Goal: Task Accomplishment & Management: Complete application form

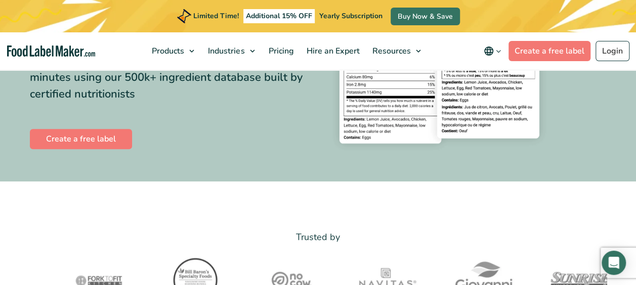
scroll to position [185, 0]
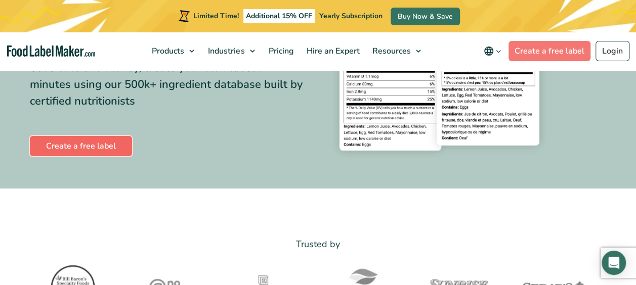
click at [90, 149] on link "Create a free label" at bounding box center [81, 146] width 102 height 20
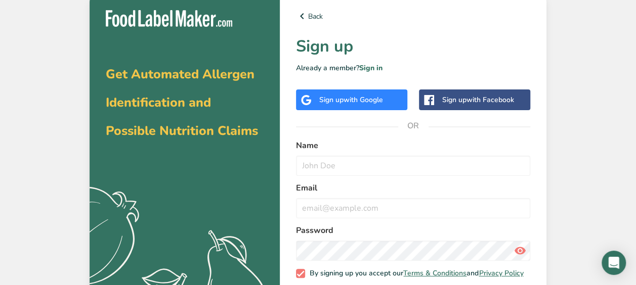
scroll to position [57, 0]
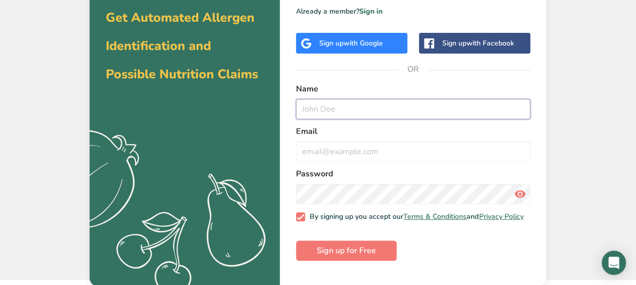
click at [338, 114] on input "text" at bounding box center [413, 109] width 234 height 20
type input "[PERSON_NAME]"
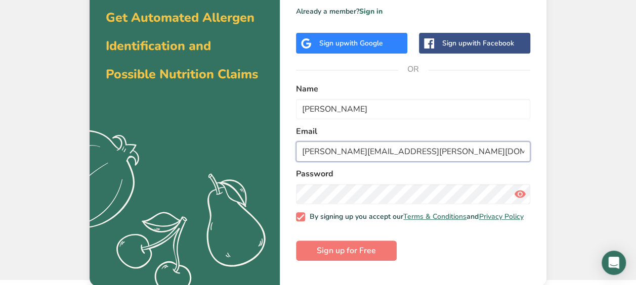
click at [456, 144] on input "[PERSON_NAME][EMAIL_ADDRESS][PERSON_NAME][DOMAIN_NAME]" at bounding box center [413, 152] width 234 height 20
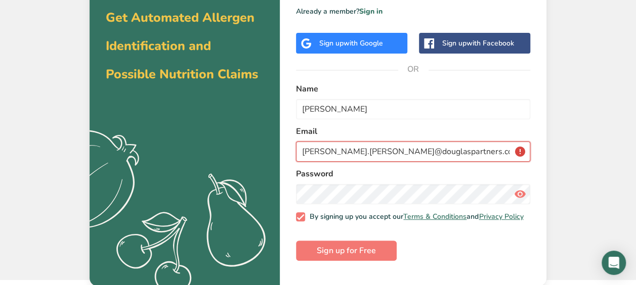
drag, startPoint x: 467, startPoint y: 145, endPoint x: 265, endPoint y: 163, distance: 202.8
click at [265, 163] on section "Get Automated Allergen Identification and Possible Nutrition Claims .a{fill:#f5…" at bounding box center [318, 111] width 457 height 349
type input "n"
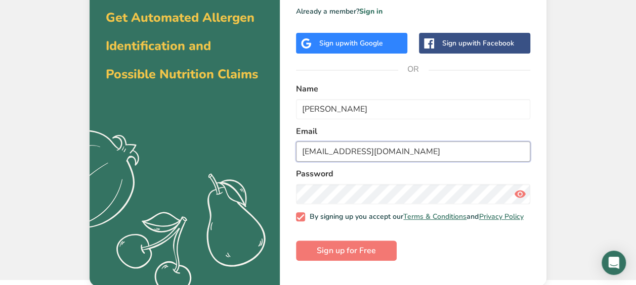
type input "[PERSON_NAME][EMAIL_ADDRESS][PERSON_NAME][DOMAIN_NAME]"
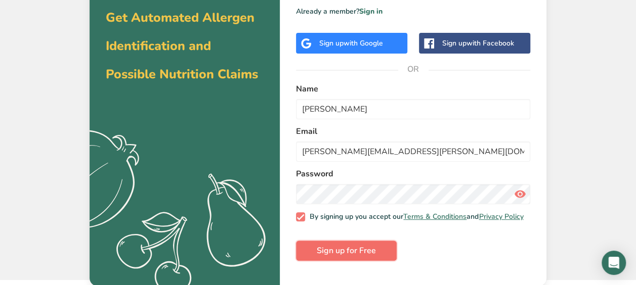
click at [369, 257] on span "Sign up for Free" at bounding box center [346, 251] width 59 height 12
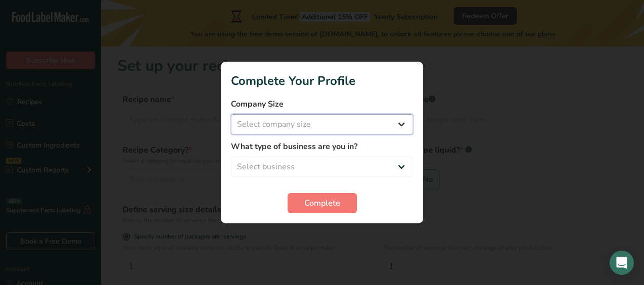
click at [358, 125] on select "Select company size Fewer than 10 Employees 10 to 50 Employees 51 to 500 Employ…" at bounding box center [322, 124] width 182 height 20
select select "1"
click at [231, 114] on select "Select company size Fewer than 10 Employees 10 to 50 Employees 51 to 500 Employ…" at bounding box center [322, 124] width 182 height 20
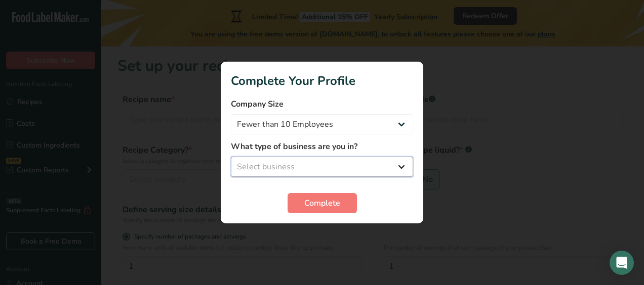
click at [338, 164] on select "Select business Packaged Food Manufacturer Restaurant & Cafe Bakery Meal Plans …" at bounding box center [322, 167] width 182 height 20
select select "1"
click at [231, 157] on select "Select business Packaged Food Manufacturer Restaurant & Cafe Bakery Meal Plans …" at bounding box center [322, 167] width 182 height 20
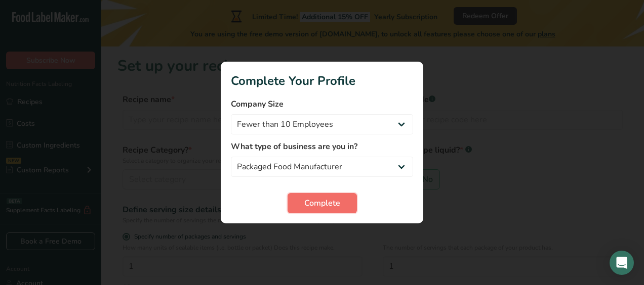
click at [321, 208] on span "Complete" at bounding box center [322, 203] width 36 height 12
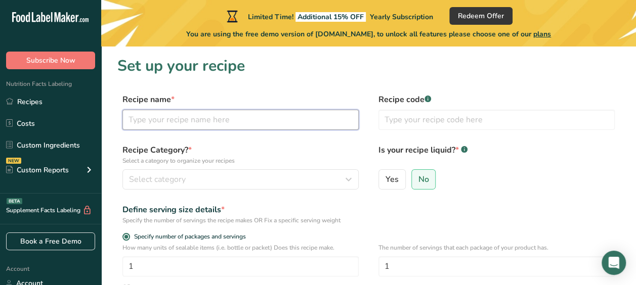
click at [174, 116] on input "text" at bounding box center [240, 120] width 236 height 20
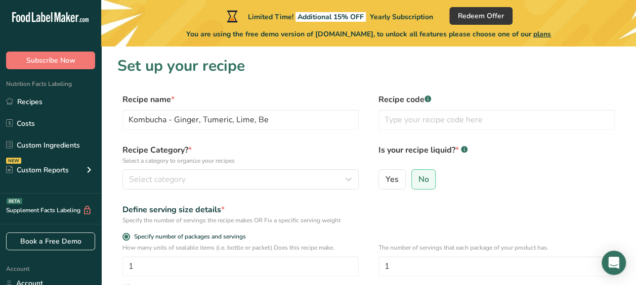
click at [175, 130] on div "Recipe name * Kombucha - Ginger, Tumeric, Lime, Be Recipe code .a-a{fill:#34736…" at bounding box center [368, 115] width 503 height 43
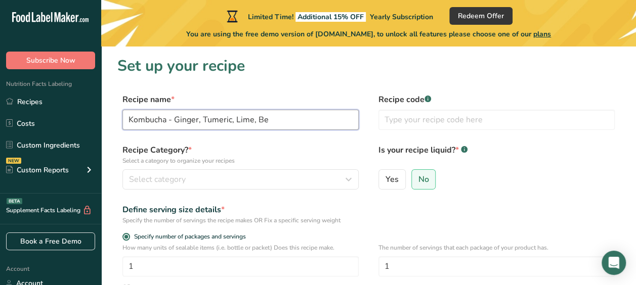
click at [286, 117] on input "Kombucha - Ginger, Tumeric, Lime, Be" at bounding box center [240, 120] width 236 height 20
type input "Kombucha - Ginger, Turmeric, Lime"
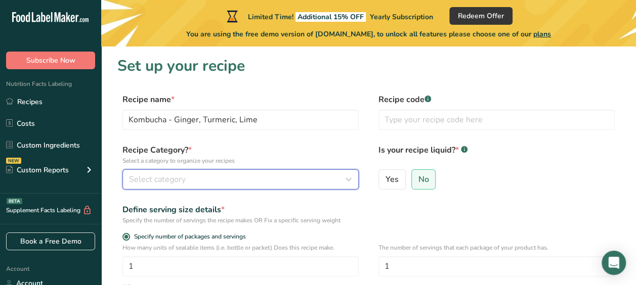
click at [204, 179] on div "Select category" at bounding box center [237, 180] width 217 height 12
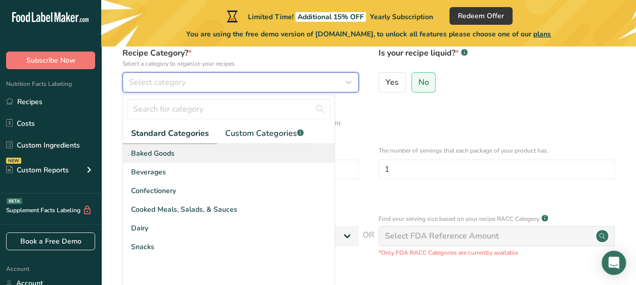
scroll to position [98, 0]
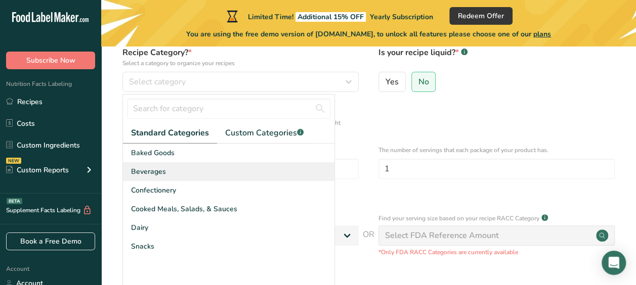
click at [182, 170] on div "Beverages" at bounding box center [229, 171] width 212 height 19
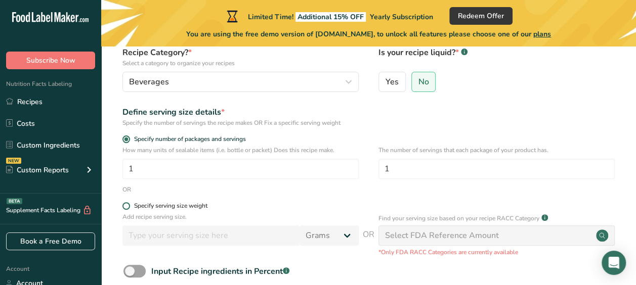
click at [128, 204] on span at bounding box center [126, 206] width 8 height 8
click at [128, 204] on input "Specify serving size weight" at bounding box center [125, 206] width 7 height 7
radio input "true"
radio input "false"
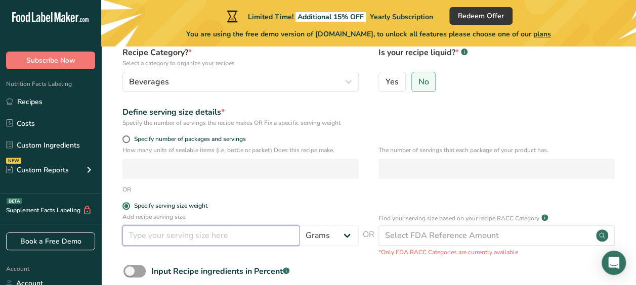
click at [171, 242] on input "number" at bounding box center [210, 236] width 177 height 20
type input "330"
click at [311, 242] on select "Grams kg mg mcg lb oz l mL fl oz tbsp tsp cup qt gallon" at bounding box center [329, 236] width 59 height 20
select select "17"
click at [300, 226] on select "Grams kg mg mcg lb oz l mL fl oz tbsp tsp cup qt gallon" at bounding box center [329, 236] width 59 height 20
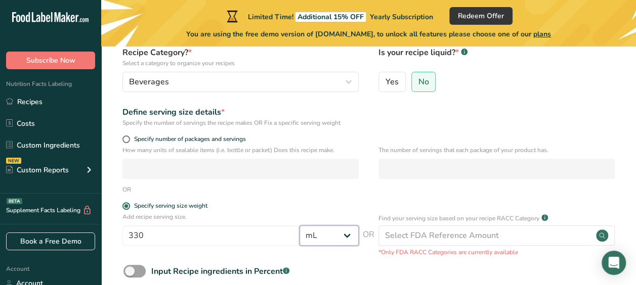
select select "22"
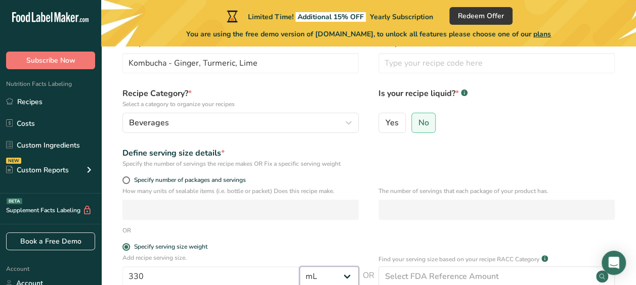
scroll to position [0, 0]
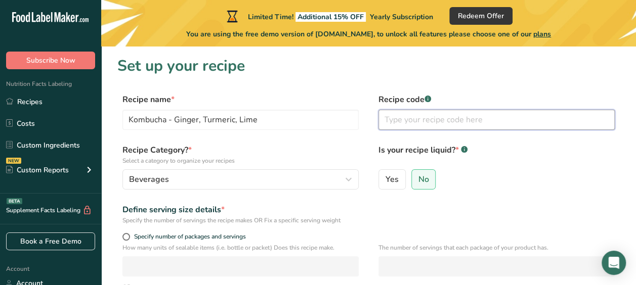
click at [411, 122] on input "text" at bounding box center [497, 120] width 236 height 20
type input "1"
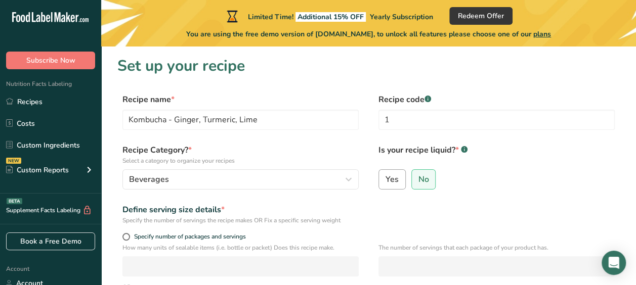
click at [396, 176] on span "Yes" at bounding box center [392, 180] width 13 height 10
click at [386, 176] on input "Yes" at bounding box center [382, 179] width 7 height 7
radio input "true"
radio input "false"
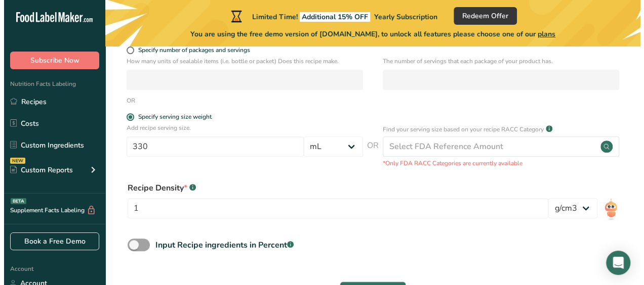
scroll to position [192, 0]
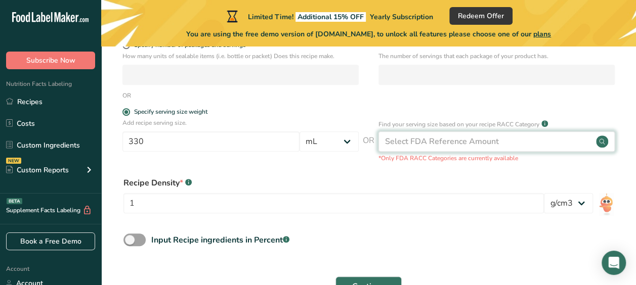
click at [459, 137] on div "Select FDA Reference Amount" at bounding box center [442, 142] width 114 height 12
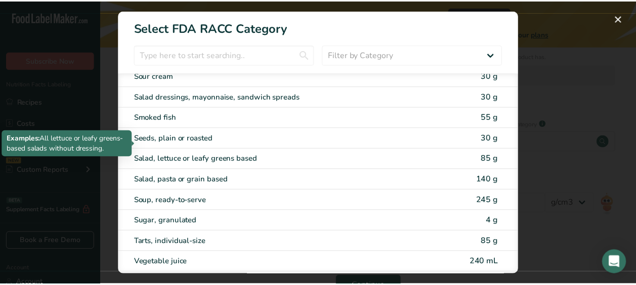
scroll to position [1865, 0]
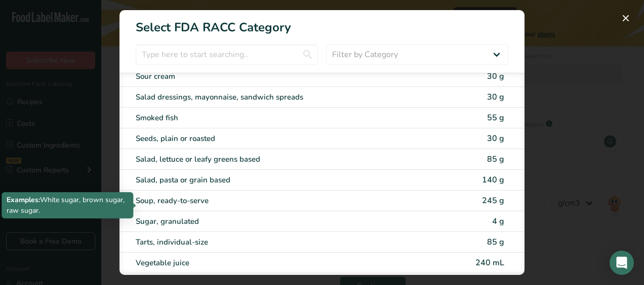
click at [171, 216] on div "Sugar, granulated" at bounding box center [279, 222] width 287 height 12
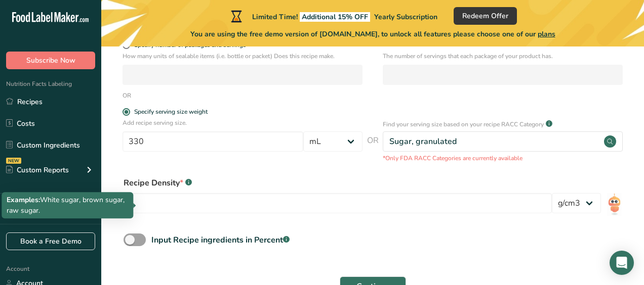
type input "4"
select select "0"
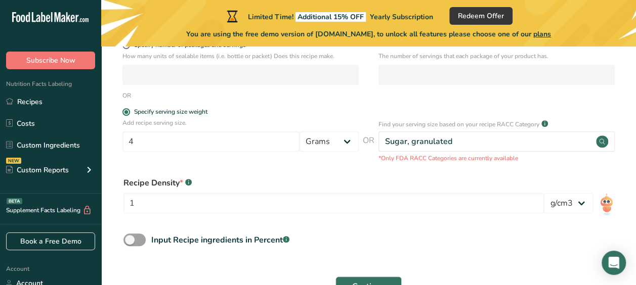
click at [345, 168] on form "Recipe name * Kombucha - Ginger, Turmeric, Lime Recipe code .a-a{fill:#347362;}…" at bounding box center [368, 102] width 503 height 401
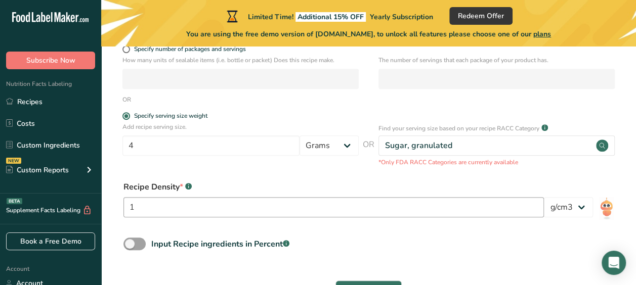
scroll to position [178, 0]
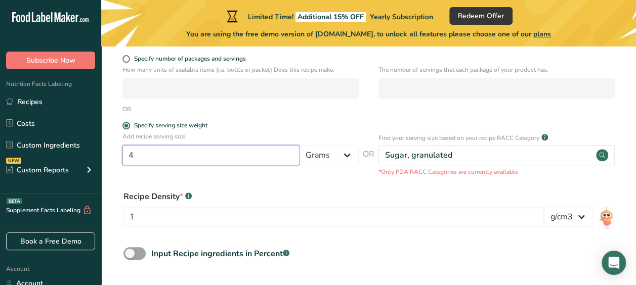
click at [178, 156] on input "4" at bounding box center [210, 155] width 177 height 20
click at [258, 153] on input "4" at bounding box center [210, 155] width 177 height 20
click at [129, 58] on span at bounding box center [126, 59] width 8 height 8
click at [129, 58] on input "Specify number of packages and servings" at bounding box center [125, 59] width 7 height 7
radio input "true"
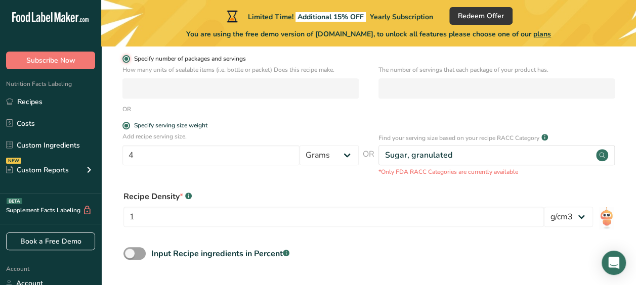
radio input "false"
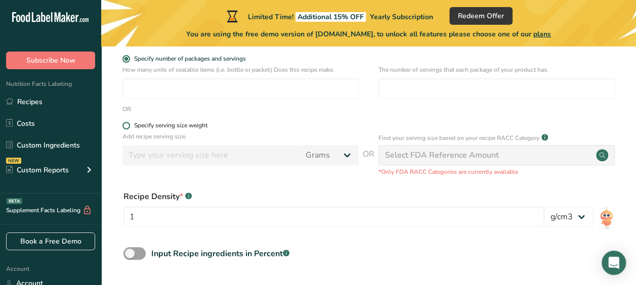
click at [127, 125] on span at bounding box center [126, 126] width 8 height 8
click at [127, 125] on input "Specify serving size weight" at bounding box center [125, 125] width 7 height 7
radio input "true"
radio input "false"
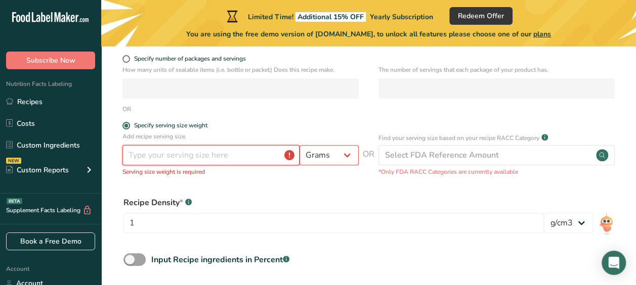
click at [154, 161] on input "number" at bounding box center [210, 155] width 177 height 20
type input "2"
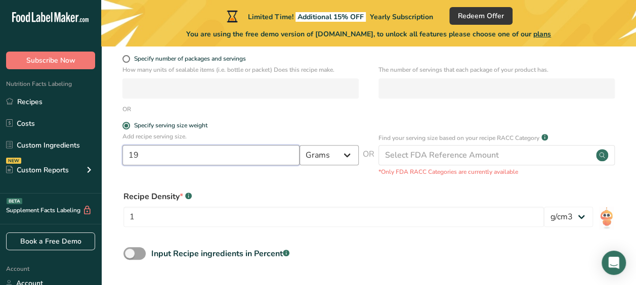
type input "19"
click at [319, 160] on select "Grams kg mg mcg lb oz l mL fl oz tbsp tsp cup qt gallon" at bounding box center [329, 155] width 59 height 20
select select "16"
click at [300, 145] on select "Grams kg mg mcg lb oz l mL fl oz tbsp tsp cup qt gallon" at bounding box center [329, 155] width 59 height 20
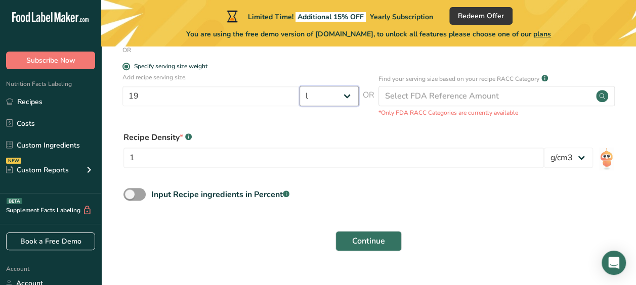
scroll to position [258, 0]
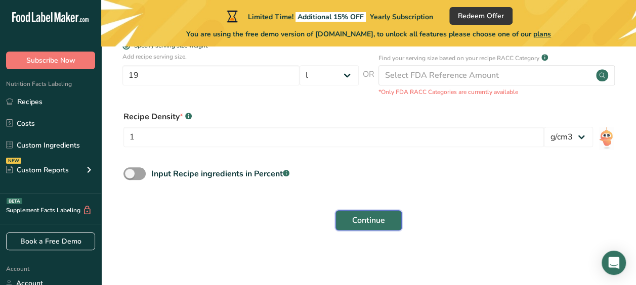
click at [367, 211] on button "Continue" at bounding box center [369, 221] width 66 height 20
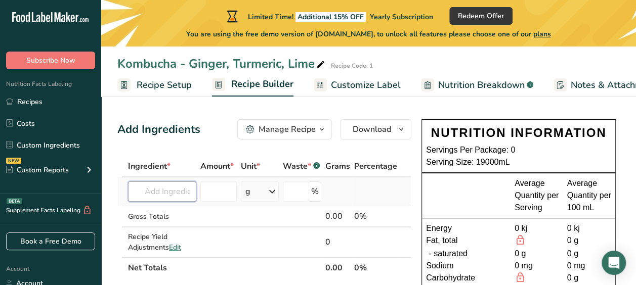
click at [174, 191] on input "text" at bounding box center [162, 192] width 68 height 20
click at [320, 132] on icon "button" at bounding box center [322, 130] width 8 height 13
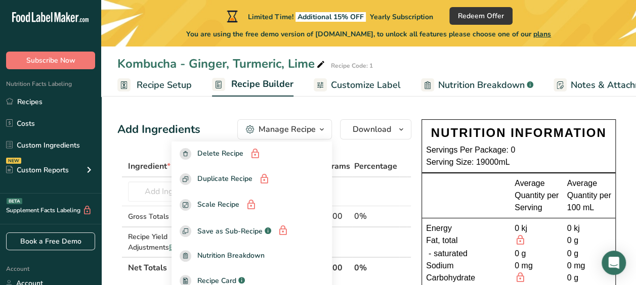
click at [320, 132] on icon "button" at bounding box center [322, 130] width 8 height 13
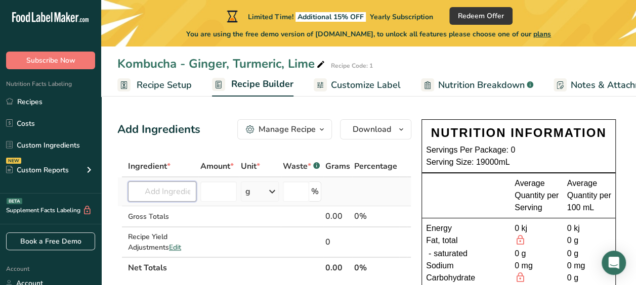
click at [169, 194] on input "text" at bounding box center [162, 192] width 68 height 20
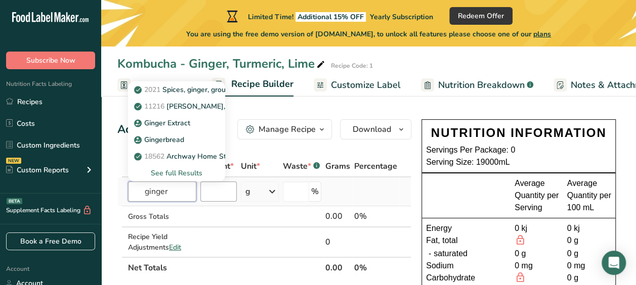
type input "ginger"
click at [210, 197] on input "number" at bounding box center [218, 192] width 36 height 20
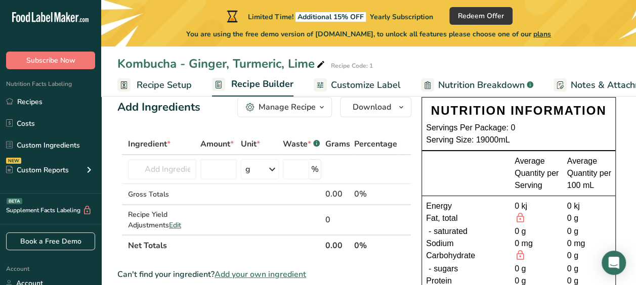
scroll to position [23, 0]
click at [165, 90] on span "Recipe Setup" at bounding box center [164, 85] width 55 height 14
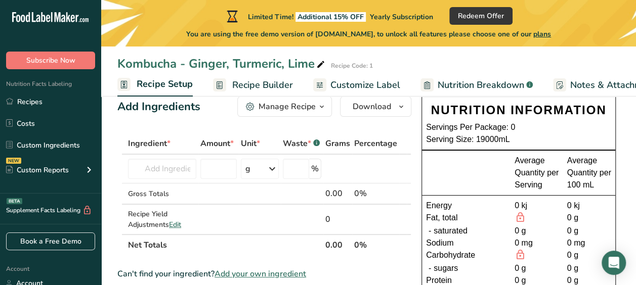
scroll to position [0, 4]
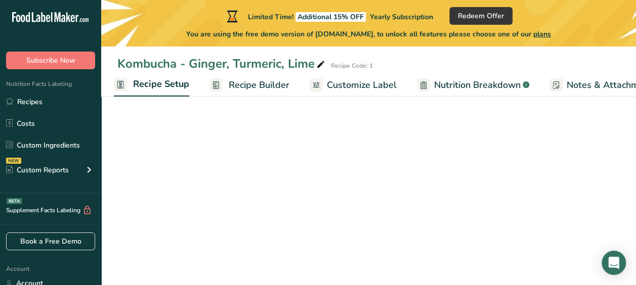
select select "16"
select select "22"
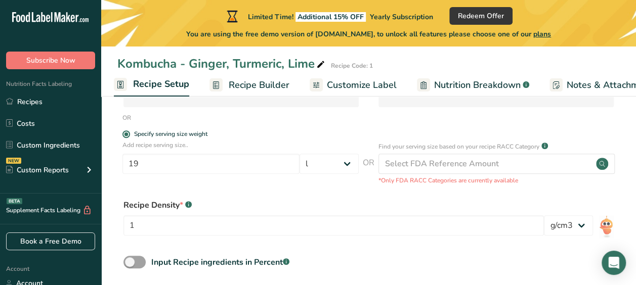
scroll to position [196, 0]
click at [160, 201] on div "Recipe Density * .a-a{fill:#347362;}.b-a{fill:#fff;}" at bounding box center [369, 204] width 490 height 12
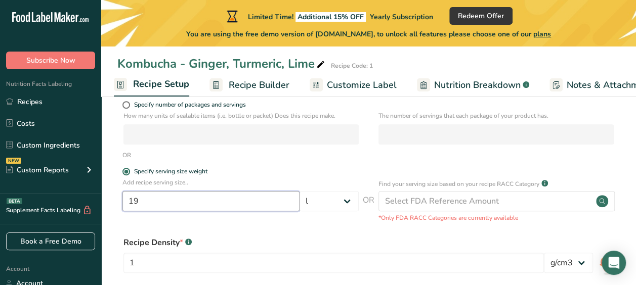
click at [151, 206] on input "19" at bounding box center [210, 201] width 177 height 20
type input "1"
type input "330"
click at [332, 209] on select "Grams kg mg mcg lb oz l mL fl oz tbsp tsp cup qt gallon" at bounding box center [329, 201] width 59 height 20
select select "17"
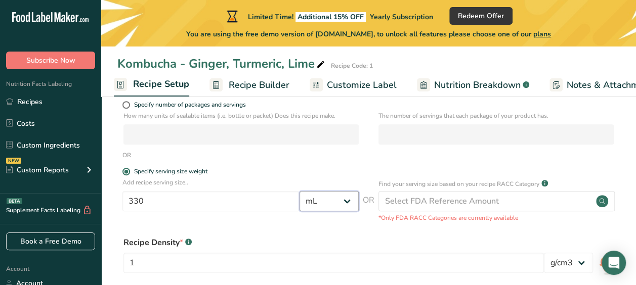
click at [300, 191] on select "Grams kg mg mcg lb oz l mL fl oz tbsp tsp cup qt gallon" at bounding box center [329, 201] width 59 height 20
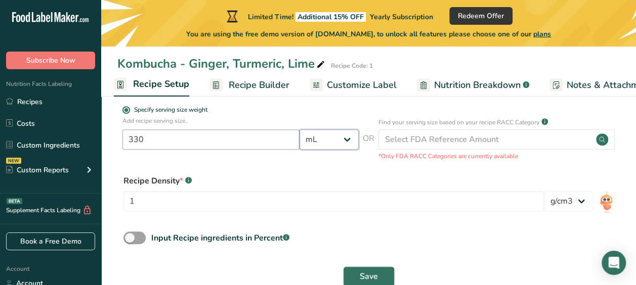
scroll to position [243, 0]
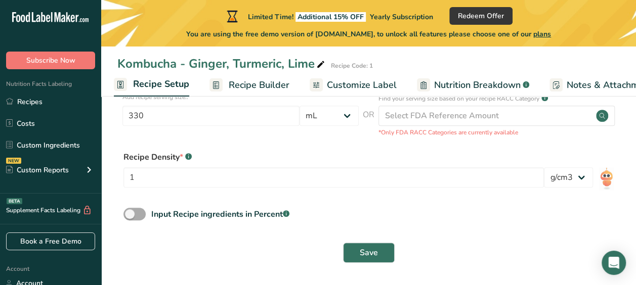
click at [129, 217] on span at bounding box center [135, 214] width 22 height 13
click at [129, 217] on input "Input Recipe ingredients in Percent .a-a{fill:#347362;}.b-a{fill:#fff;}" at bounding box center [127, 214] width 7 height 7
checkbox input "true"
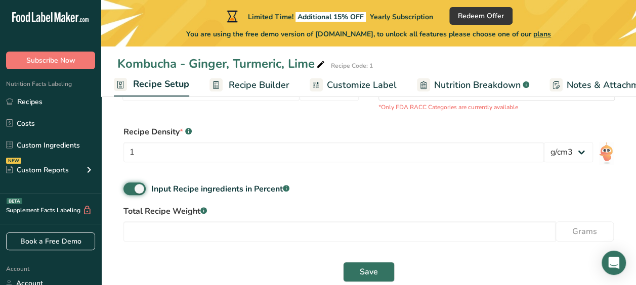
scroll to position [288, 0]
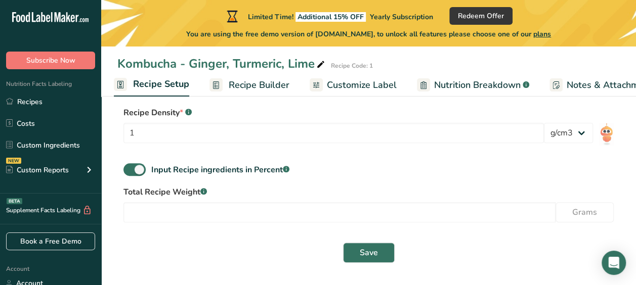
click at [224, 201] on div "Total Recipe Weight .a-a{fill:#347362;}.b-a{fill:#fff;} Grams" at bounding box center [368, 207] width 503 height 43
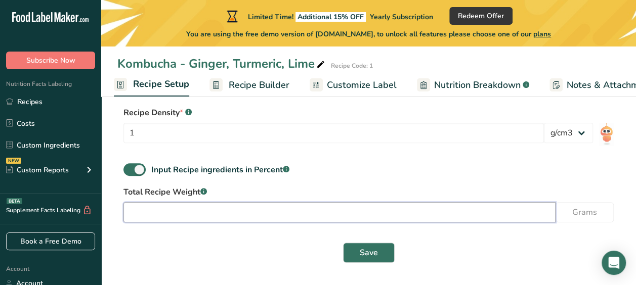
click at [223, 209] on input "number" at bounding box center [340, 212] width 432 height 20
type input "2"
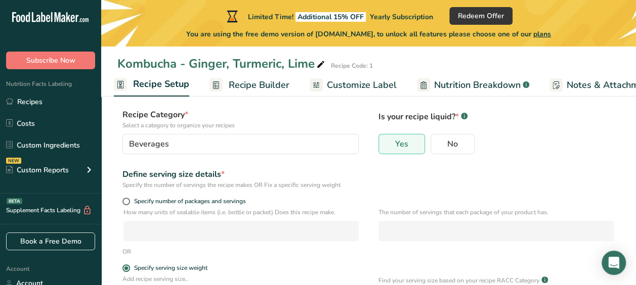
scroll to position [71, 0]
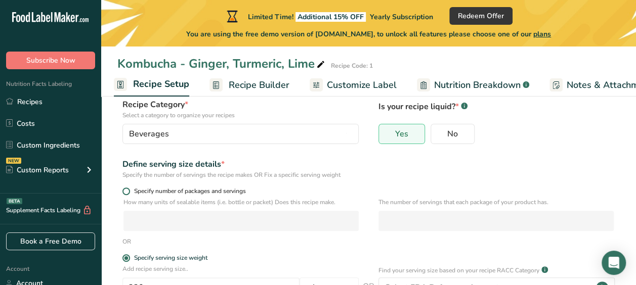
click at [128, 192] on span at bounding box center [126, 192] width 8 height 8
click at [128, 192] on input "Specify number of packages and servings" at bounding box center [125, 191] width 7 height 7
radio input "true"
radio input "false"
select select "0"
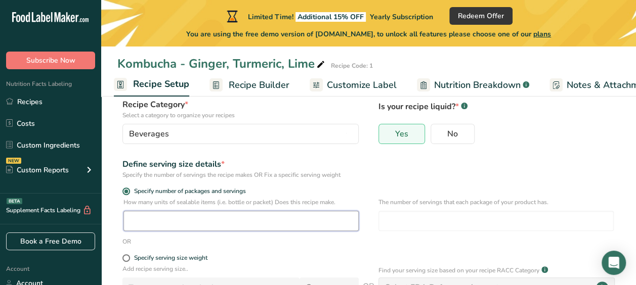
click at [146, 227] on input "number" at bounding box center [241, 221] width 235 height 20
click at [263, 225] on input "number" at bounding box center [241, 221] width 235 height 20
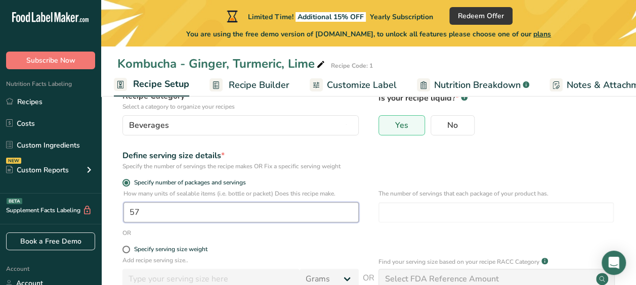
scroll to position [77, 0]
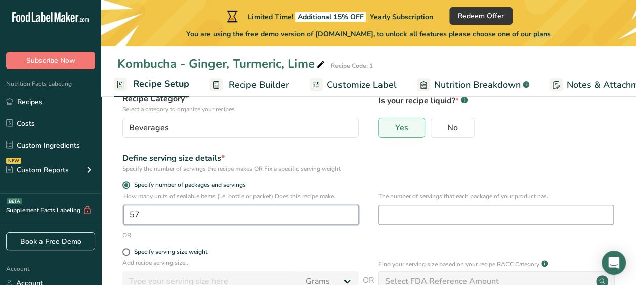
type input "57"
click at [428, 206] on input "number" at bounding box center [496, 215] width 235 height 20
type input "1"
click at [313, 244] on form "Recipe name * Kombucha - Ginger, Turmeric, Lime Recipe code .a-a{fill:#347362;}…" at bounding box center [368, 268] width 503 height 453
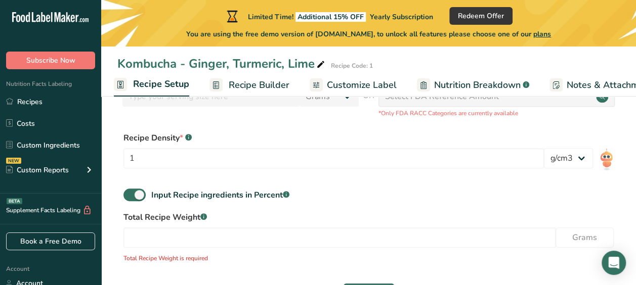
scroll to position [303, 0]
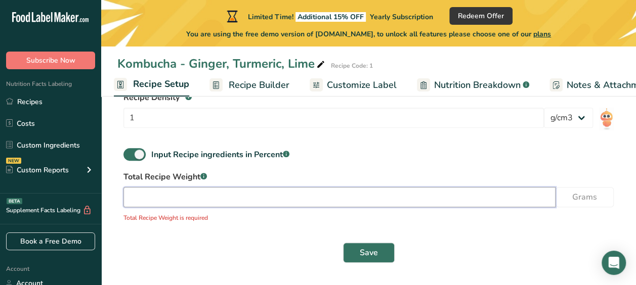
click at [180, 195] on input "number" at bounding box center [340, 197] width 432 height 20
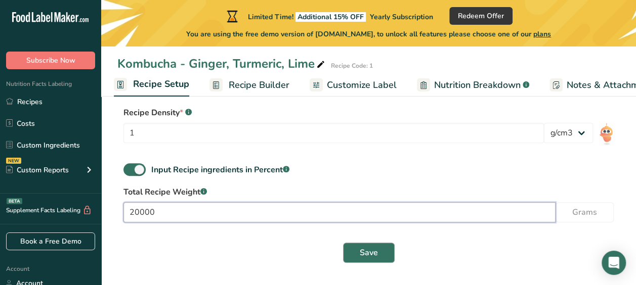
type input "20000"
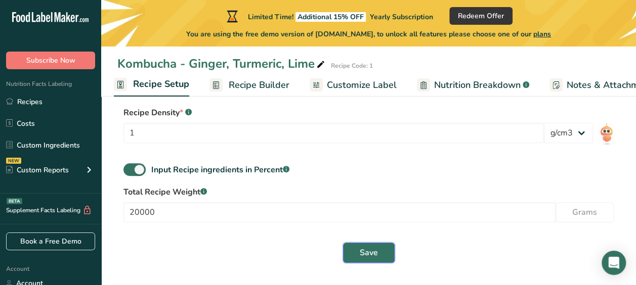
click at [357, 256] on button "Save" at bounding box center [369, 253] width 52 height 20
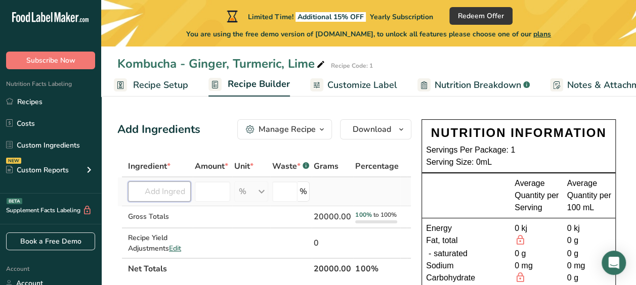
click at [159, 195] on input "text" at bounding box center [159, 192] width 63 height 20
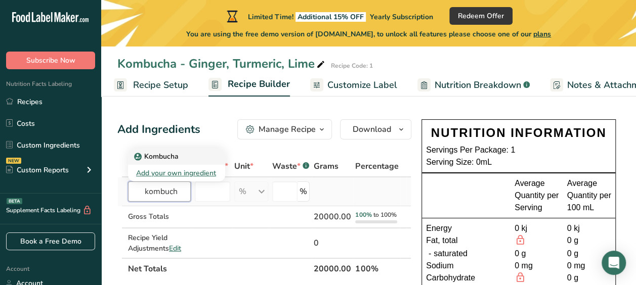
type input "kombuch"
click at [162, 154] on p "Kombucha" at bounding box center [157, 156] width 43 height 11
type input "Kombucha"
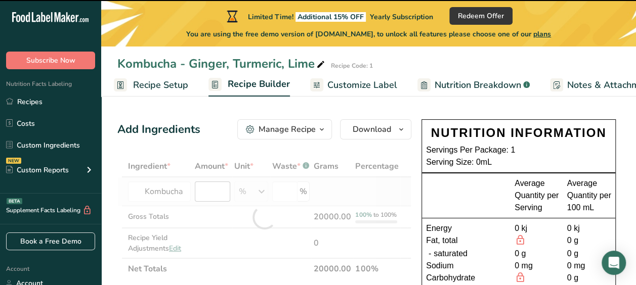
type input "0"
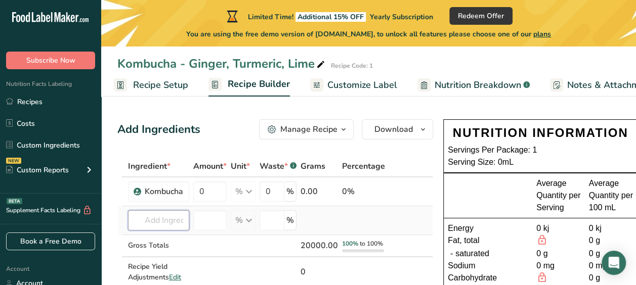
click at [174, 219] on input "text" at bounding box center [158, 221] width 61 height 20
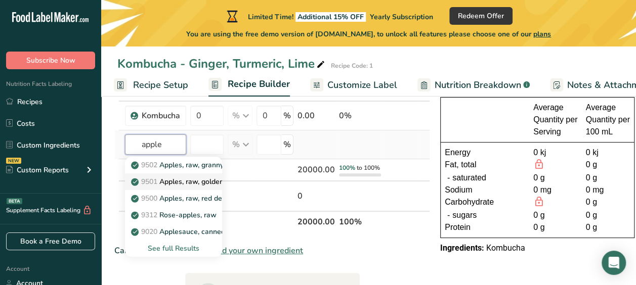
scroll to position [76, 0]
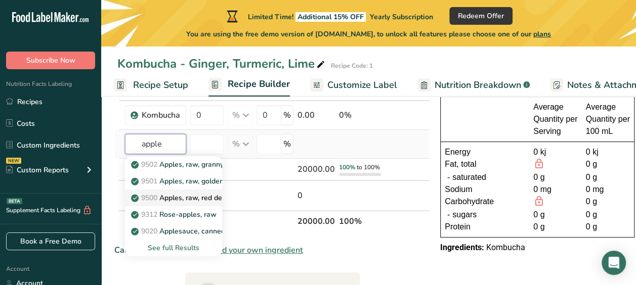
type input "apple"
click at [193, 197] on p "9500 Apples, raw, red delicious, with skin (Includes foods for USDA's Food Dist…" at bounding box center [294, 198] width 322 height 11
type input "Apples, raw, red delicious, with skin (Includes foods for USDA's Food Distribut…"
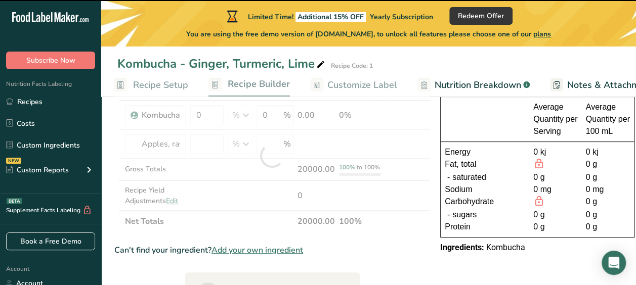
type input "0"
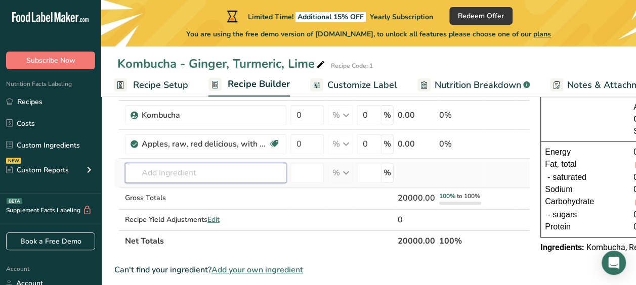
click at [223, 181] on input "text" at bounding box center [205, 173] width 161 height 20
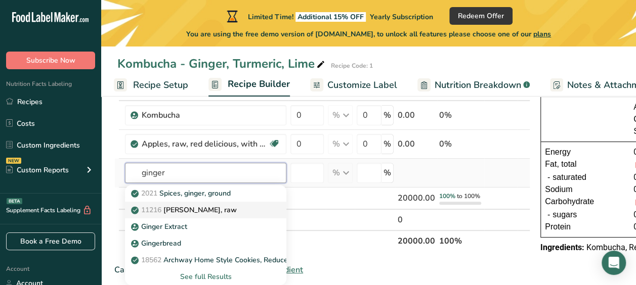
type input "ginger"
click at [211, 211] on p "11216 Ginger root, raw" at bounding box center [185, 210] width 104 height 11
type input "Ginger root, raw"
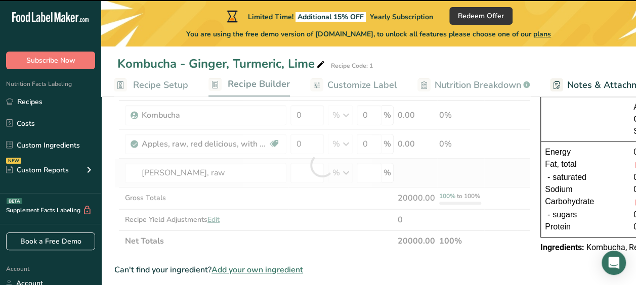
type input "0"
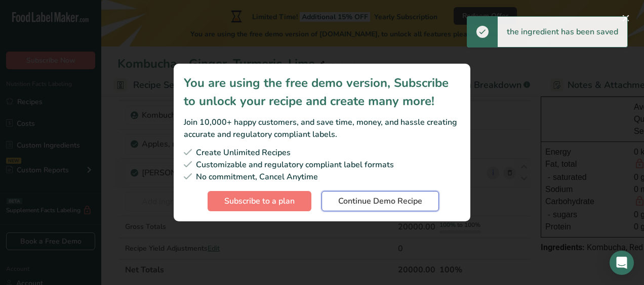
click at [379, 207] on span "Continue Demo Recipe" at bounding box center [380, 201] width 84 height 12
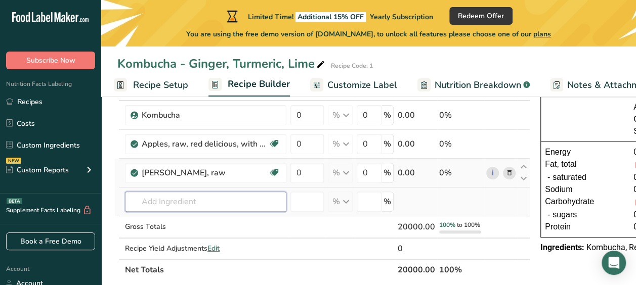
click at [219, 208] on input "text" at bounding box center [205, 202] width 161 height 20
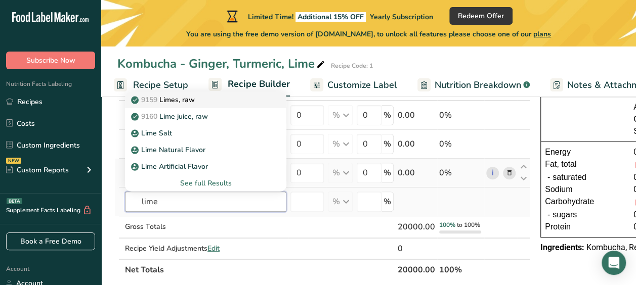
type input "lime"
click at [190, 101] on p "9159 Limes, raw" at bounding box center [164, 100] width 62 height 11
type input "Limes, raw"
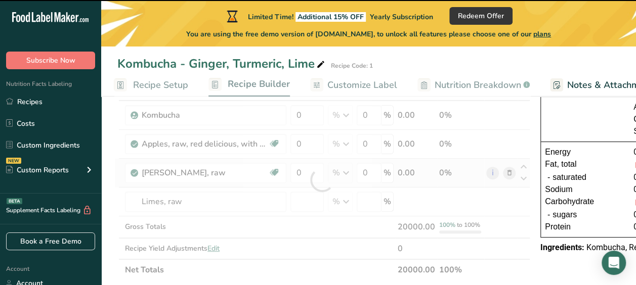
type input "0"
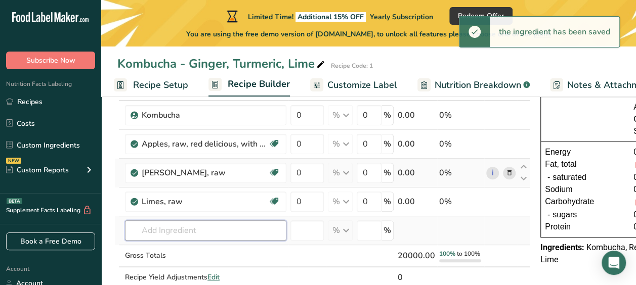
click at [216, 234] on input "text" at bounding box center [205, 231] width 161 height 20
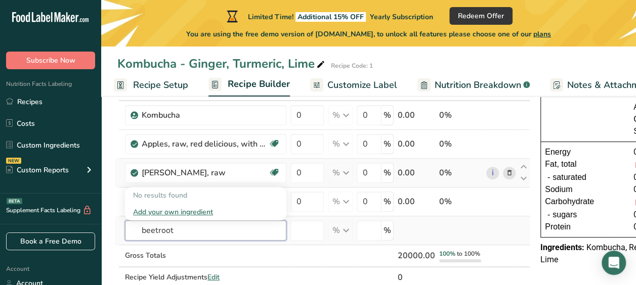
click at [175, 235] on input "beetroot" at bounding box center [205, 231] width 161 height 20
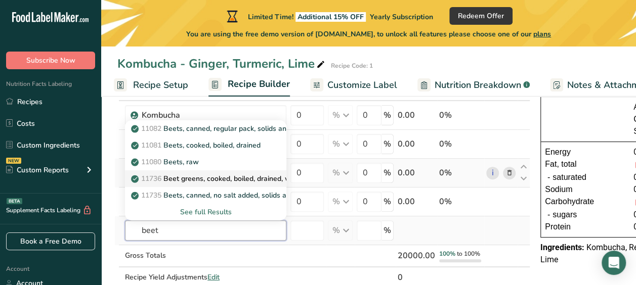
type input "beet"
click at [193, 181] on p "11736 Beet greens, cooked, boiled, drained, with salt" at bounding box center [223, 179] width 180 height 11
type input "Beet greens, cooked, boiled, drained, with salt"
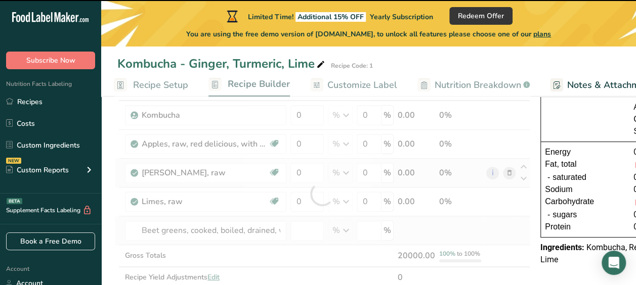
type input "0"
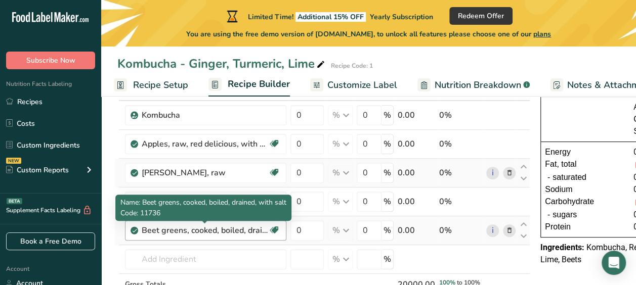
click at [212, 232] on div "Beet greens, cooked, boiled, drained, with salt" at bounding box center [205, 231] width 127 height 12
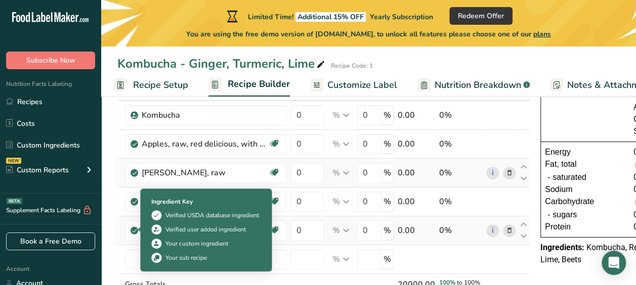
click at [134, 229] on icon at bounding box center [135, 230] width 6 height 9
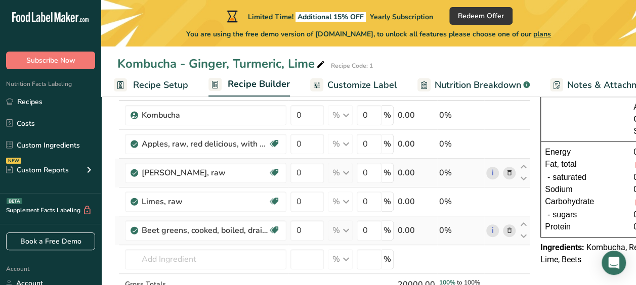
click at [134, 229] on icon at bounding box center [135, 230] width 6 height 9
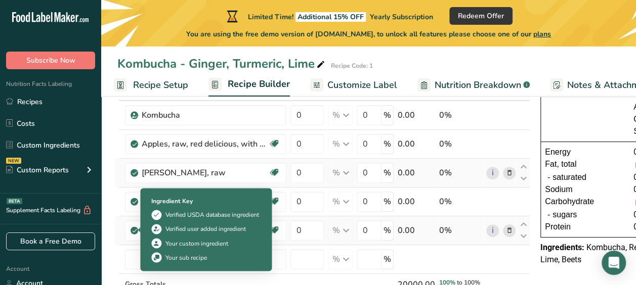
click at [134, 229] on icon at bounding box center [135, 230] width 6 height 9
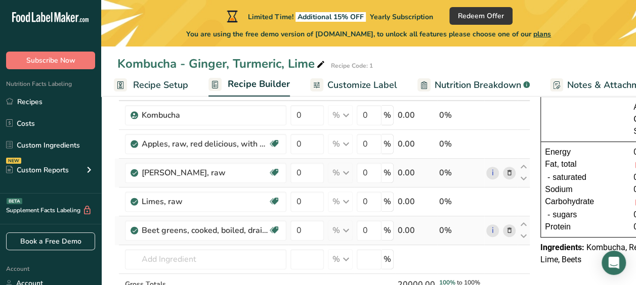
click at [509, 230] on icon at bounding box center [509, 231] width 7 height 11
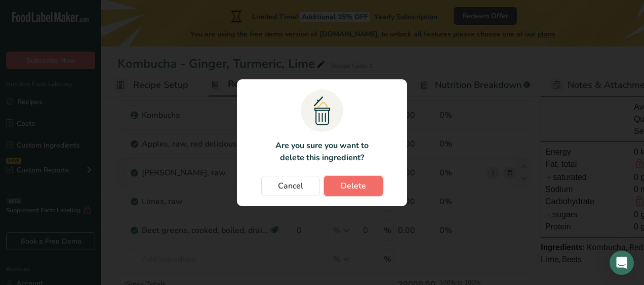
click at [350, 182] on span "Delete" at bounding box center [353, 186] width 25 height 12
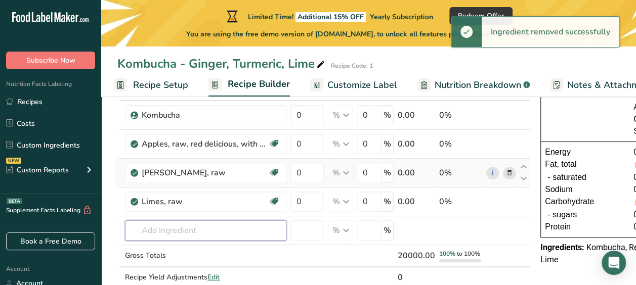
click at [186, 232] on input "text" at bounding box center [205, 231] width 161 height 20
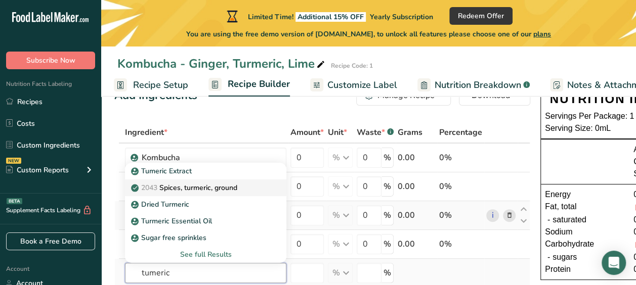
scroll to position [71, 0]
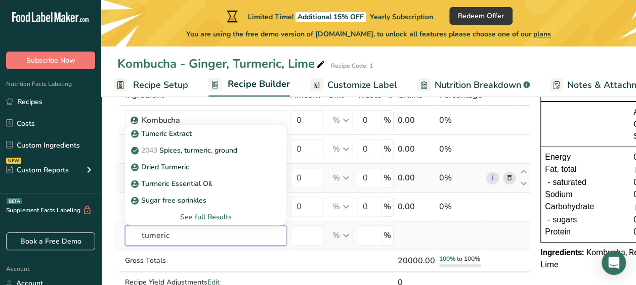
type input "tumeric"
click at [200, 215] on div "See full Results" at bounding box center [205, 217] width 145 height 11
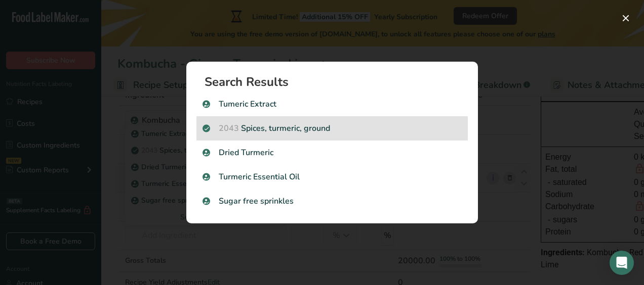
click at [246, 131] on p "2043 Spices, turmeric, ground" at bounding box center [331, 128] width 259 height 12
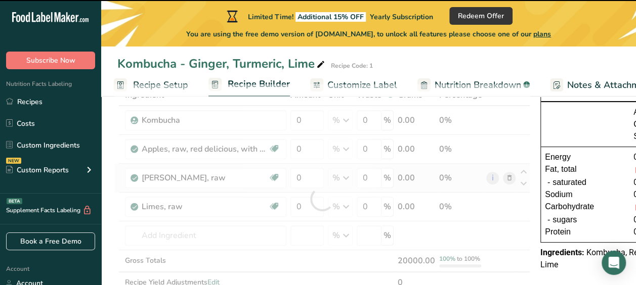
type input "0"
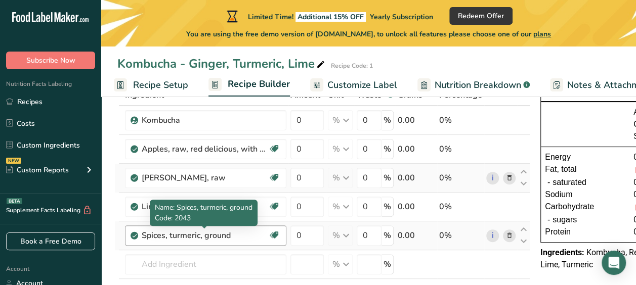
click at [227, 233] on div "Spices, turmeric, ground" at bounding box center [205, 236] width 127 height 12
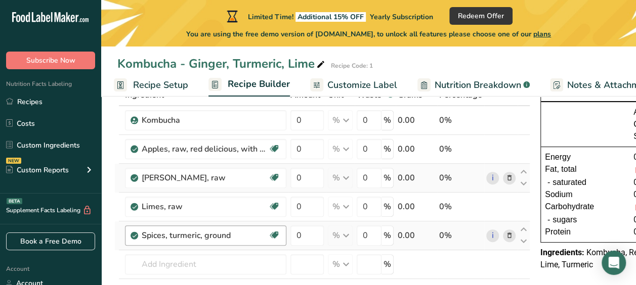
click at [238, 235] on div "Spices, turmeric, ground" at bounding box center [205, 236] width 127 height 12
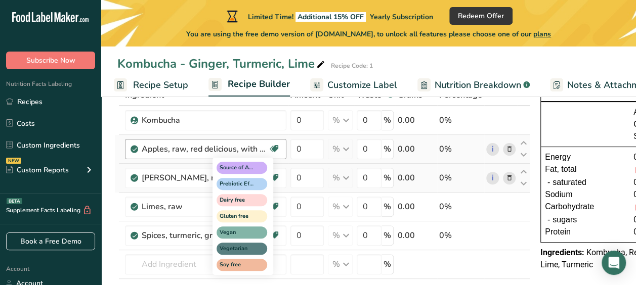
click at [278, 148] on icon at bounding box center [274, 149] width 10 height 16
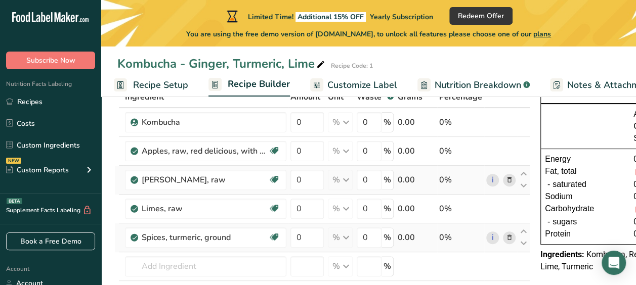
scroll to position [78, 0]
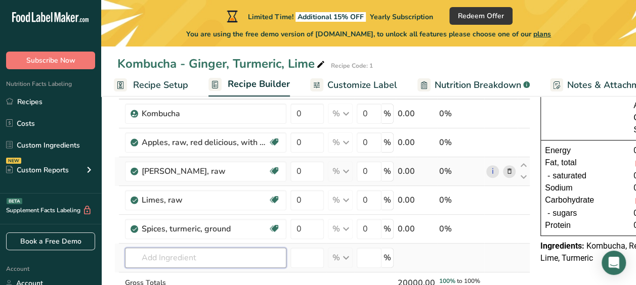
click at [204, 261] on input "text" at bounding box center [205, 258] width 161 height 20
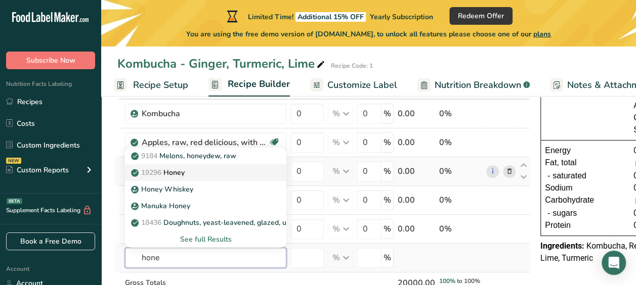
type input "hone"
click at [189, 175] on div "19296 Honey" at bounding box center [197, 173] width 129 height 11
type input "Honey"
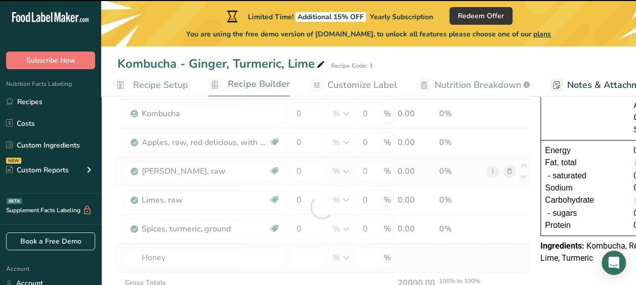
type input "0"
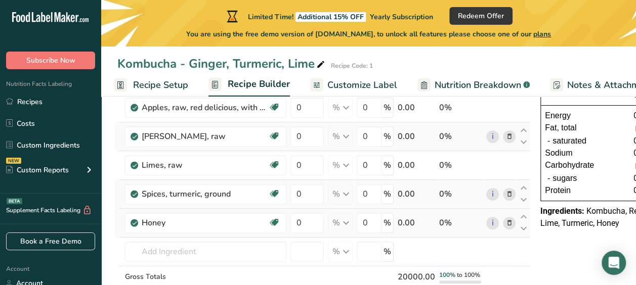
scroll to position [138, 0]
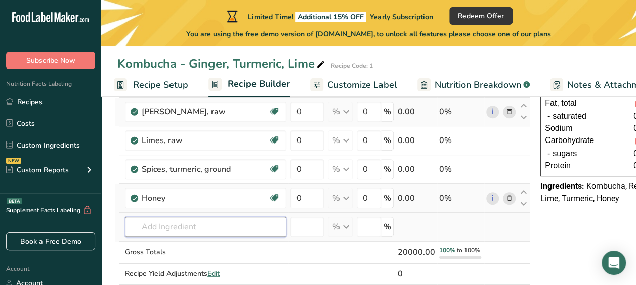
click at [193, 229] on input "text" at bounding box center [205, 227] width 161 height 20
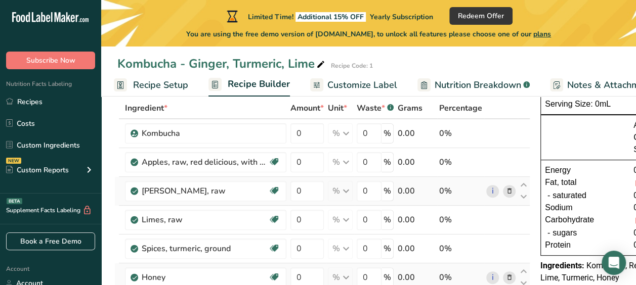
scroll to position [39, 0]
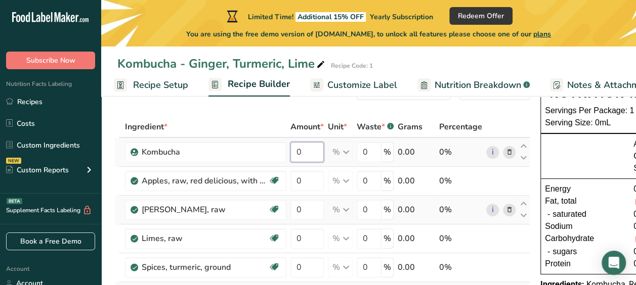
click at [301, 155] on input "0" at bounding box center [307, 152] width 33 height 20
type input "90"
click at [265, 125] on div "Ingredient * Amount * Unit * Waste * .a-a{fill:#347362;}.b-a{fill:#fff;} Grams …" at bounding box center [322, 260] width 416 height 288
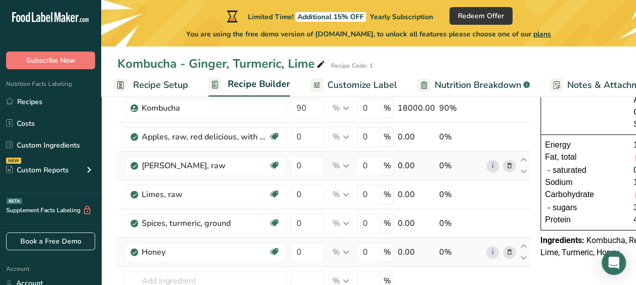
scroll to position [84, 0]
click at [174, 278] on input "text" at bounding box center [205, 281] width 161 height 20
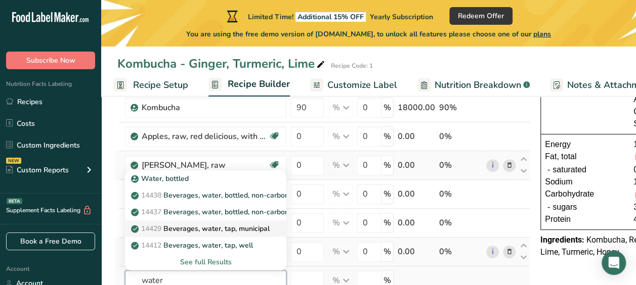
scroll to position [85, 0]
type input "water"
click at [206, 223] on p "14429 Beverages, water, tap, municipal" at bounding box center [201, 228] width 137 height 11
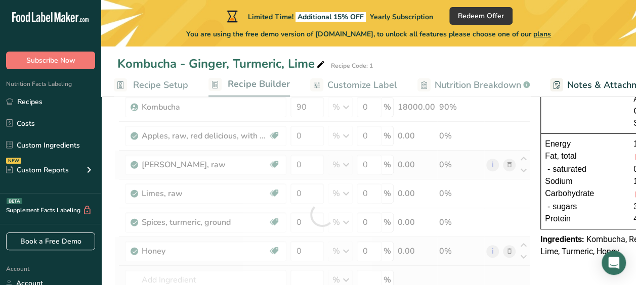
type input "Beverages, water, tap, municipal"
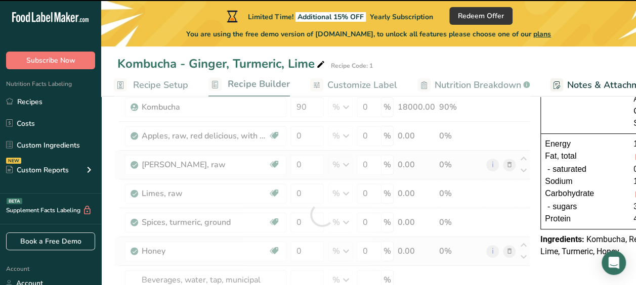
type input "0"
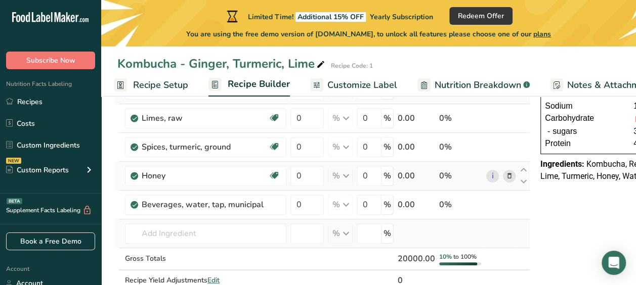
scroll to position [162, 0]
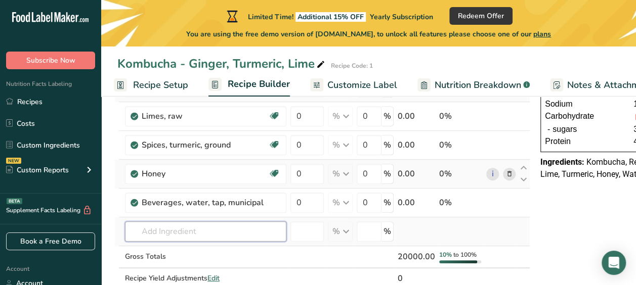
click at [161, 225] on input "text" at bounding box center [205, 232] width 161 height 20
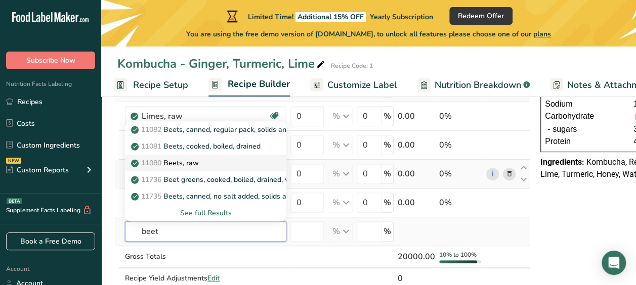
type input "beet"
click at [184, 161] on p "11080 Beets, raw" at bounding box center [166, 163] width 66 height 11
type input "Beets, raw"
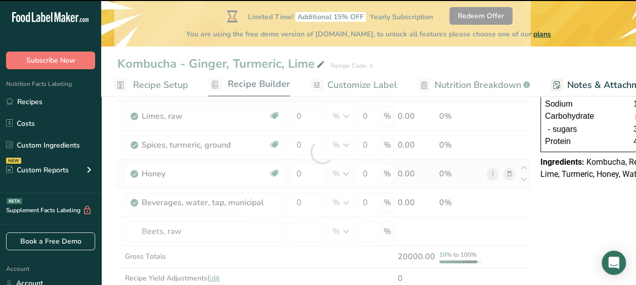
type input "0"
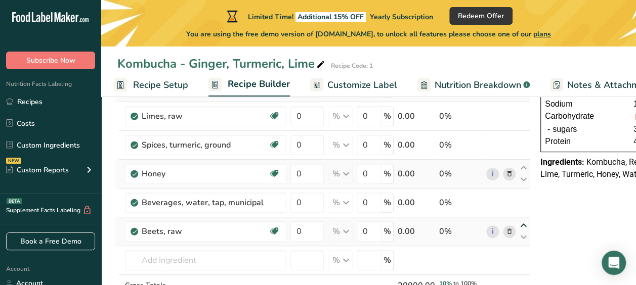
click at [520, 224] on icon at bounding box center [524, 226] width 12 height 8
click at [308, 228] on input "0" at bounding box center [307, 232] width 33 height 20
type input "0.6"
click at [305, 201] on div "Ingredient * Amount * Unit * Waste * .a-a{fill:#347362;}.b-a{fill:#fff;} Grams …" at bounding box center [322, 167] width 416 height 346
type input "2.5"
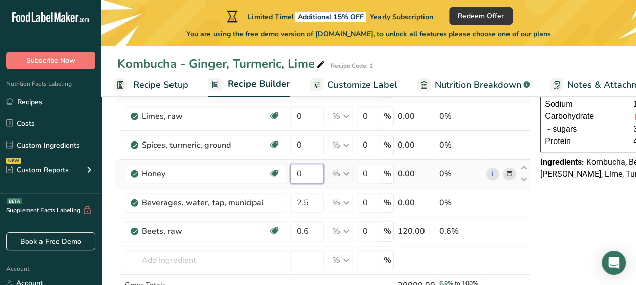
click at [308, 177] on div "Ingredient * Amount * Unit * Waste * .a-a{fill:#347362;}.b-a{fill:#fff;} Grams …" at bounding box center [322, 167] width 416 height 346
type input "0.3"
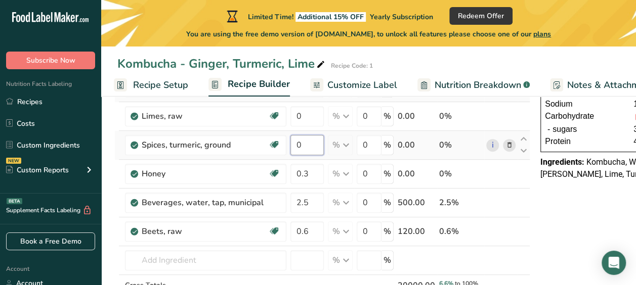
click at [309, 143] on div "Ingredient * Amount * Unit * Waste * .a-a{fill:#347362;}.b-a{fill:#fff;} Grams …" at bounding box center [322, 167] width 416 height 346
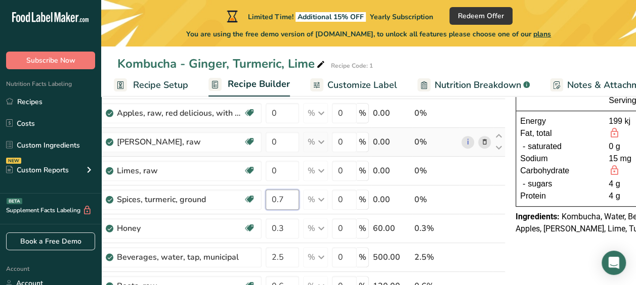
scroll to position [0, 0]
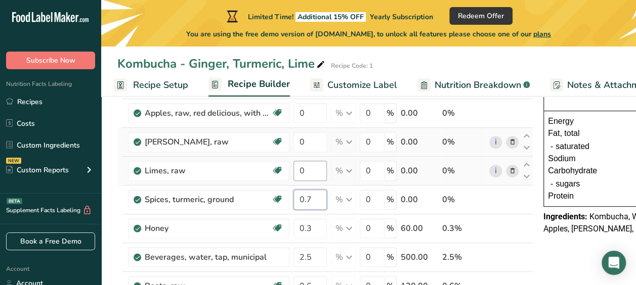
type input "0.7"
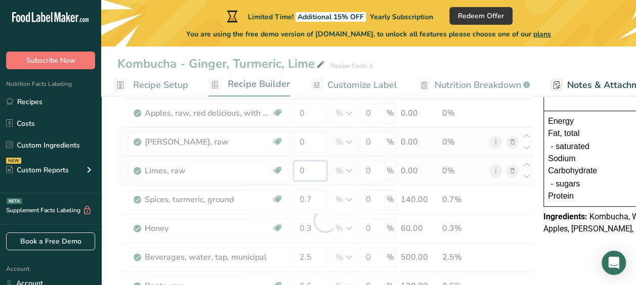
click at [309, 170] on div "Ingredient * Amount * Unit * Waste * .a-a{fill:#347362;}.b-a{fill:#fff;} Grams …" at bounding box center [325, 222] width 416 height 346
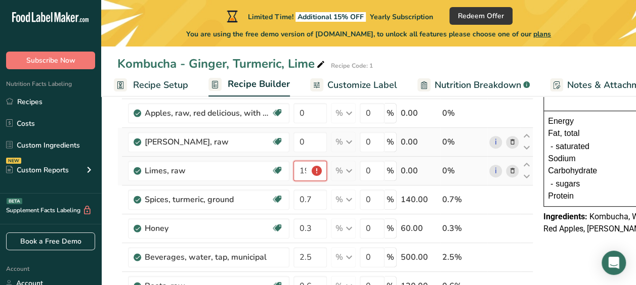
type input "1"
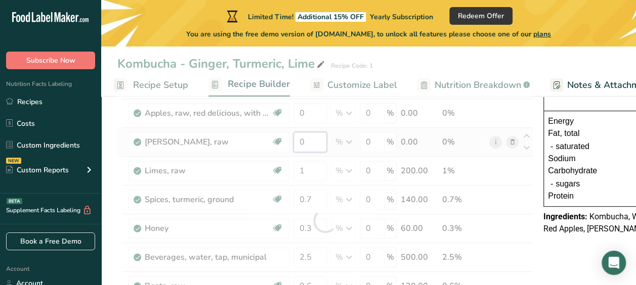
click at [320, 143] on div "Ingredient * Amount * Unit * Waste * .a-a{fill:#347362;}.b-a{fill:#fff;} Grams …" at bounding box center [325, 222] width 416 height 346
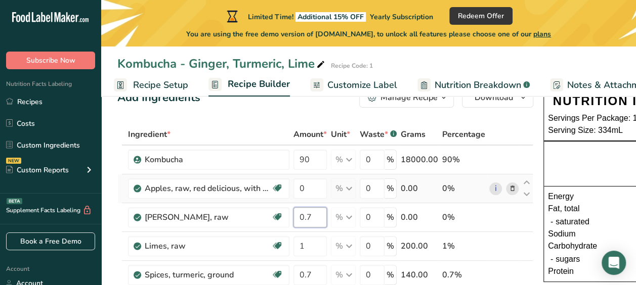
scroll to position [31, 0]
type input "0.7"
type input "7"
type input "5"
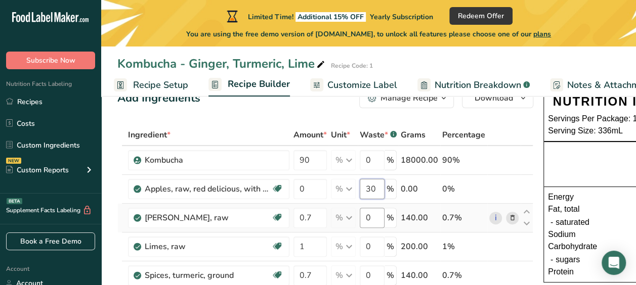
type input "30"
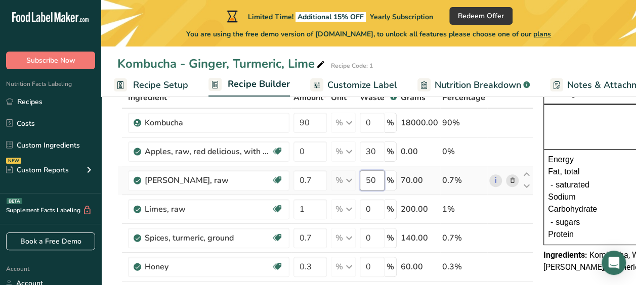
scroll to position [72, 0]
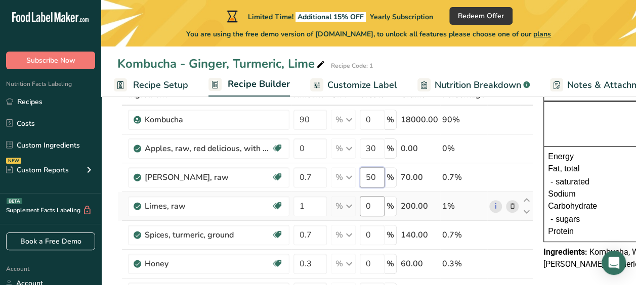
type input "50"
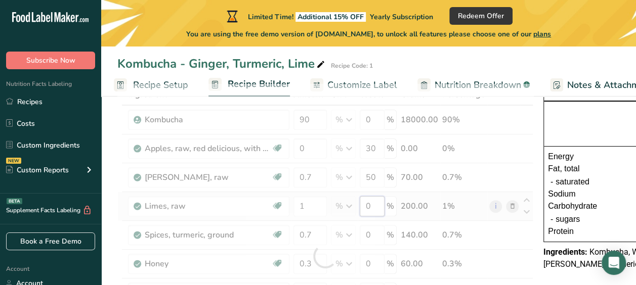
click at [375, 205] on div "Ingredient * Amount * Unit * Waste * .a-a{fill:#347362;}.b-a{fill:#fff;} Grams …" at bounding box center [325, 257] width 416 height 346
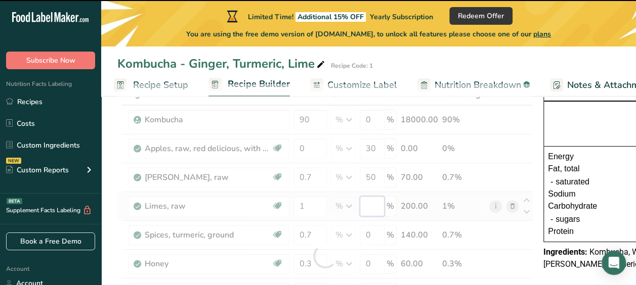
type input "0"
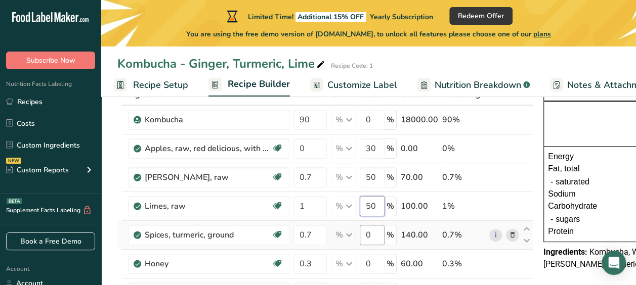
type input "50"
click at [371, 232] on div "Ingredient * Amount * Unit * Waste * .a-a{fill:#347362;}.b-a{fill:#fff;} Grams …" at bounding box center [325, 257] width 416 height 346
type input "30"
click at [376, 176] on div "Ingredient * Amount * Unit * Waste * .a-a{fill:#347362;}.b-a{fill:#fff;} Grams …" at bounding box center [325, 257] width 416 height 346
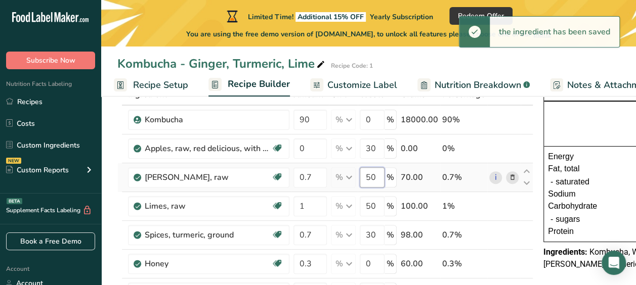
type input "5"
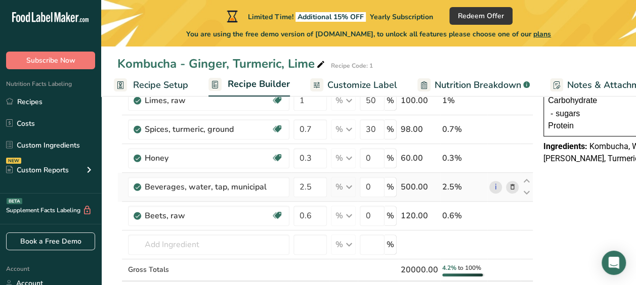
scroll to position [182, 0]
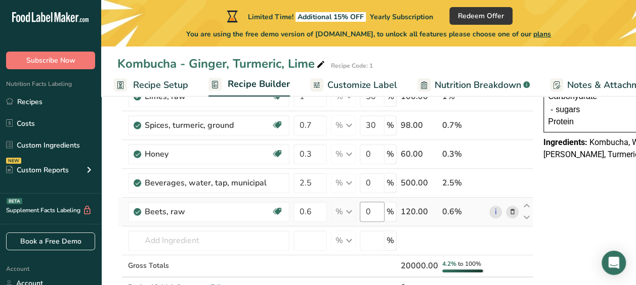
type input "40"
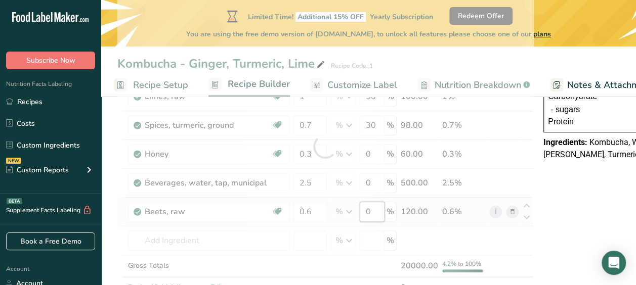
click at [375, 214] on div "Ingredient * Amount * Unit * Waste * .a-a{fill:#347362;}.b-a{fill:#fff;} Grams …" at bounding box center [325, 147] width 416 height 346
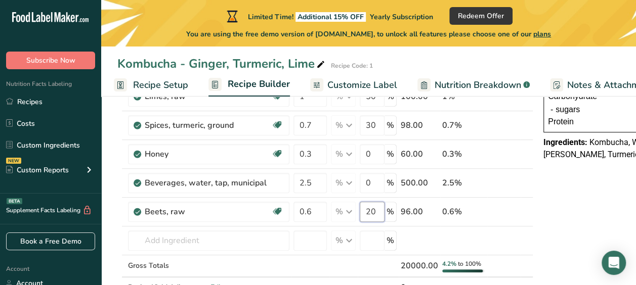
type input "20"
click at [554, 232] on div "NUTRITION INFORMATION Servings Per Package: 1 Serving Size: 333mL Average Quant…" at bounding box center [641, 270] width 202 height 672
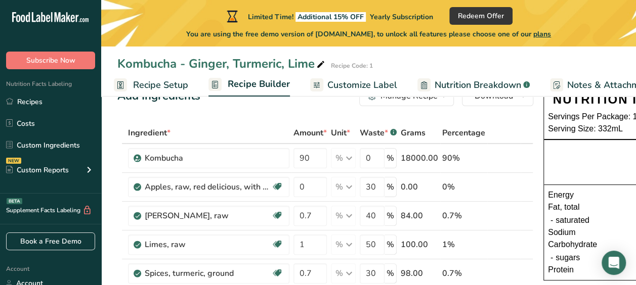
scroll to position [32, 0]
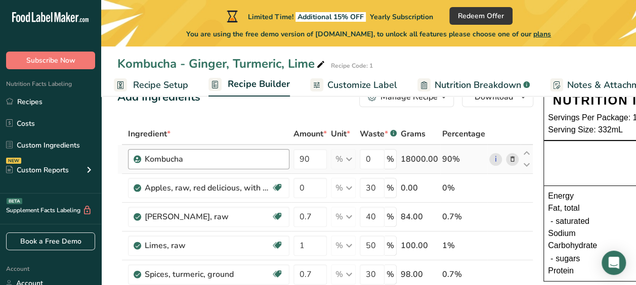
click at [282, 157] on div "Kombucha" at bounding box center [214, 159] width 139 height 12
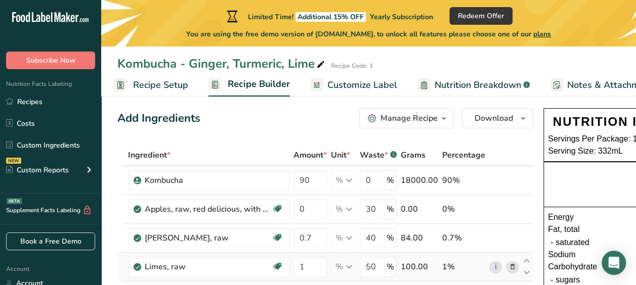
scroll to position [0, 0]
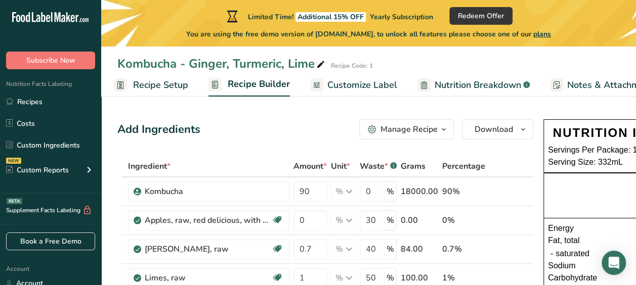
click at [178, 87] on span "Recipe Setup" at bounding box center [160, 85] width 55 height 14
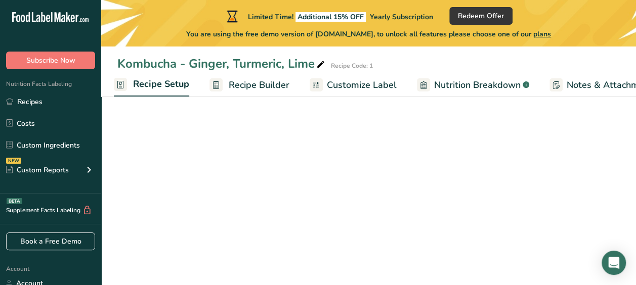
select select "22"
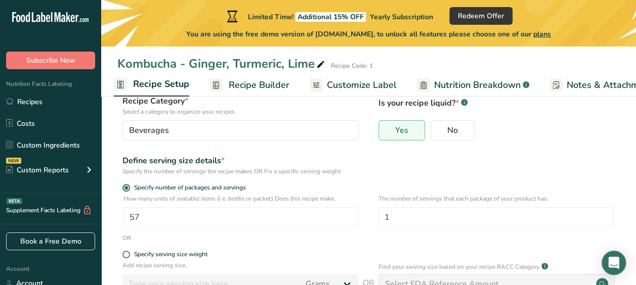
scroll to position [117, 0]
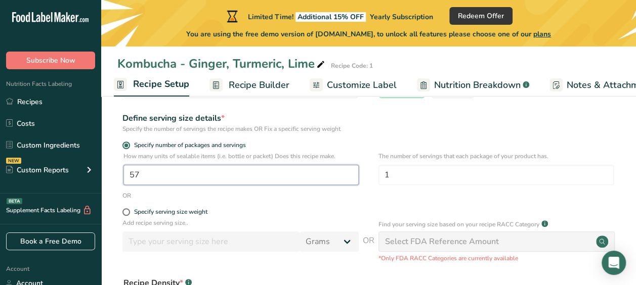
click at [157, 175] on input "57" at bounding box center [241, 175] width 235 height 20
type input "57.6"
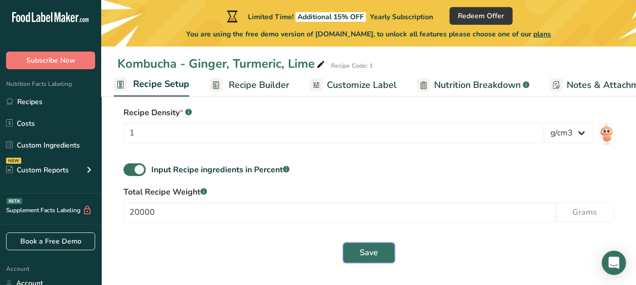
click at [352, 248] on button "Save" at bounding box center [369, 253] width 52 height 20
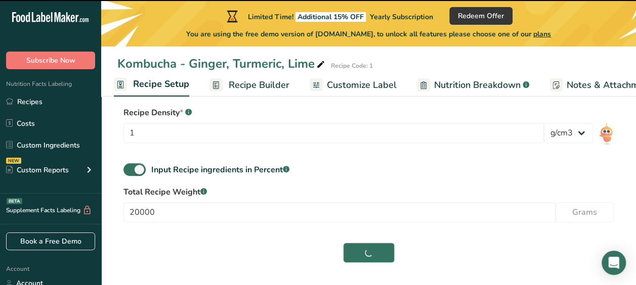
click at [255, 86] on span "Recipe Builder" at bounding box center [259, 85] width 61 height 14
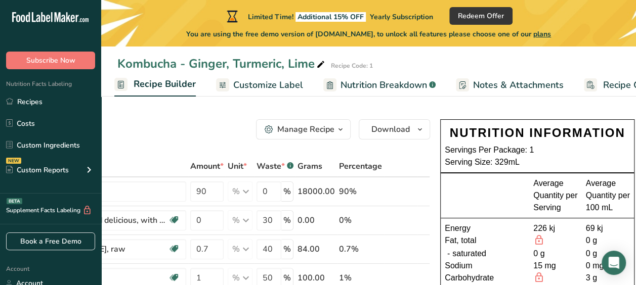
click at [163, 87] on span "Recipe Builder" at bounding box center [165, 84] width 62 height 14
click at [333, 57] on div "Kombucha - Ginger, Turmeric, Lime Recipe Code: 1" at bounding box center [368, 64] width 535 height 18
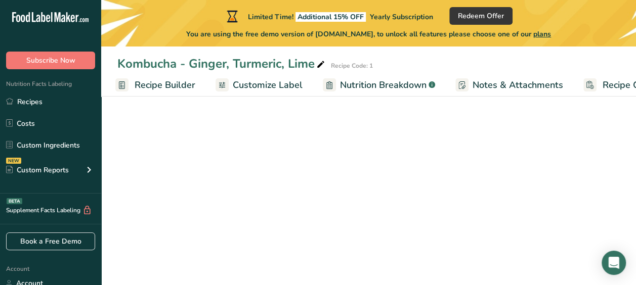
select select "22"
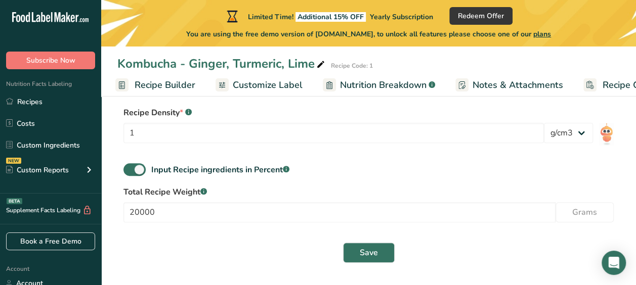
click at [171, 79] on span "Recipe Builder" at bounding box center [165, 85] width 61 height 14
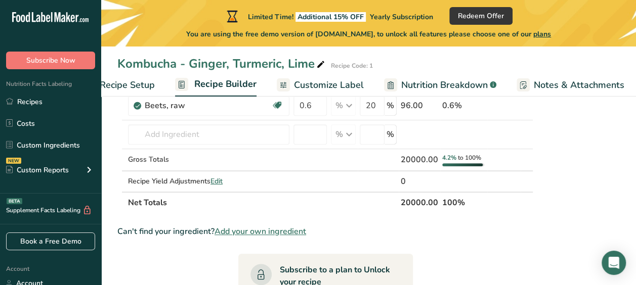
click at [114, 91] on span "Recipe Setup" at bounding box center [127, 85] width 55 height 14
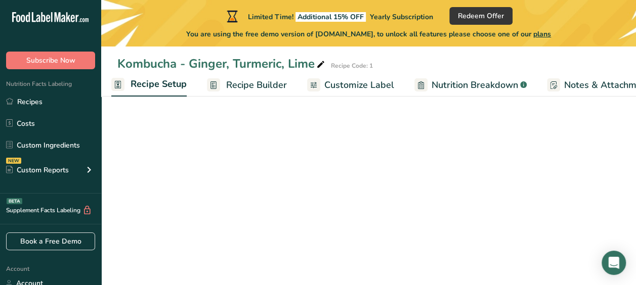
select select "22"
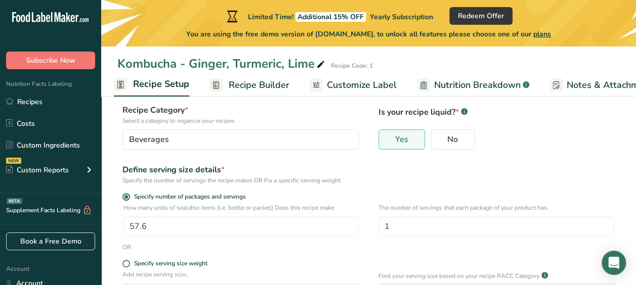
scroll to position [65, 0]
click at [145, 229] on input "57.6" at bounding box center [241, 227] width 235 height 20
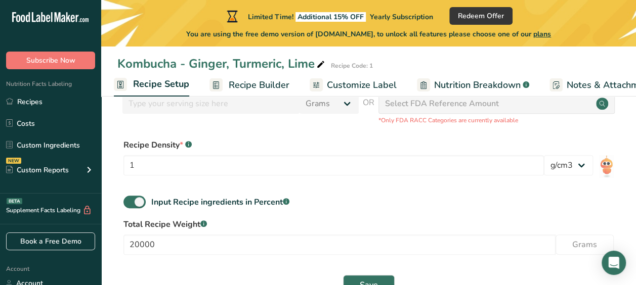
scroll to position [288, 0]
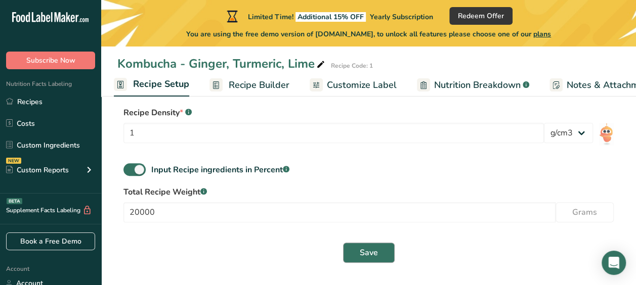
type input "56.5"
click at [347, 254] on button "Save" at bounding box center [369, 253] width 52 height 20
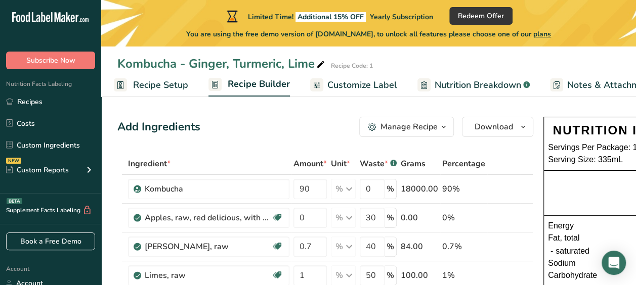
click at [140, 85] on span "Recipe Setup" at bounding box center [160, 85] width 55 height 14
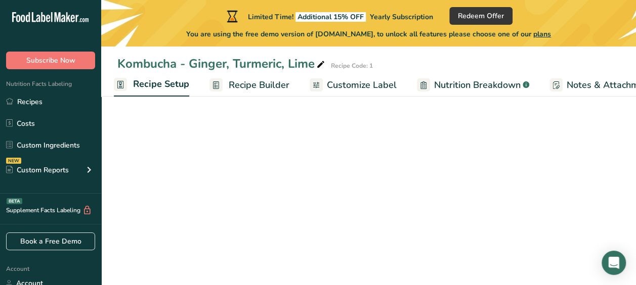
select select "22"
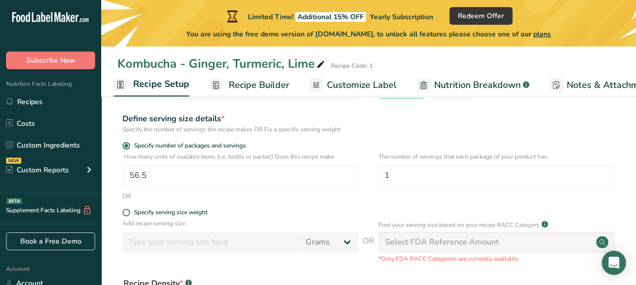
scroll to position [119, 0]
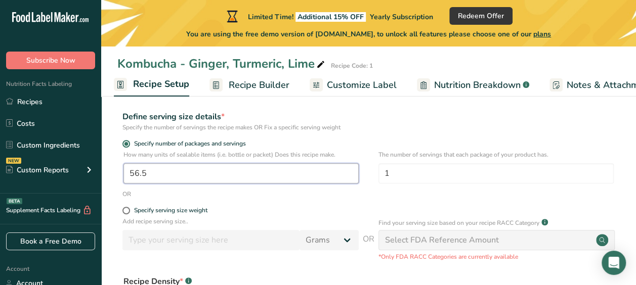
click at [169, 177] on input "56.5" at bounding box center [241, 173] width 235 height 20
type input "55"
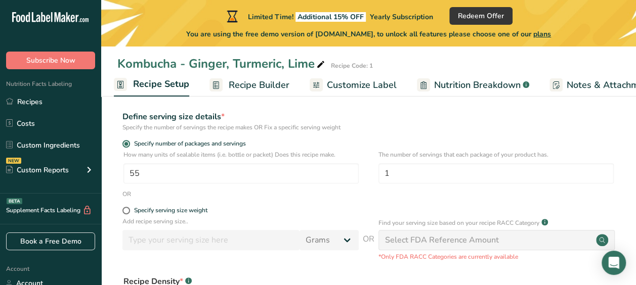
click at [253, 207] on form "Recipe name * Kombucha - Ginger, Turmeric, Lime Recipe code .a-a{fill:#347362;}…" at bounding box center [368, 220] width 503 height 438
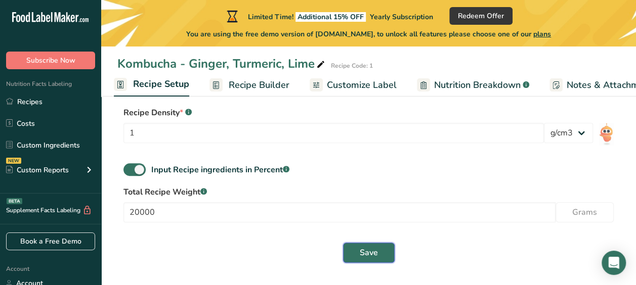
click at [366, 254] on span "Save" at bounding box center [369, 253] width 18 height 12
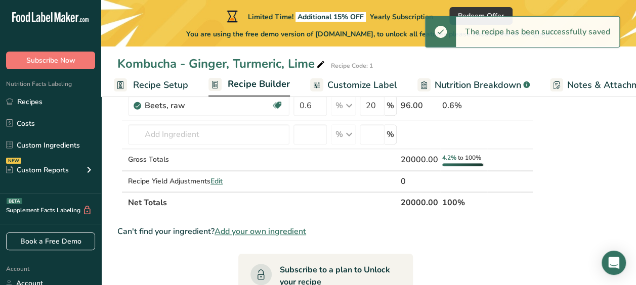
click at [255, 85] on span "Recipe Builder" at bounding box center [259, 84] width 62 height 14
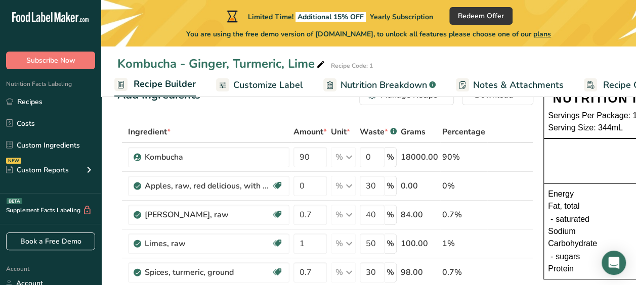
click at [157, 80] on span "Recipe Builder" at bounding box center [165, 84] width 62 height 14
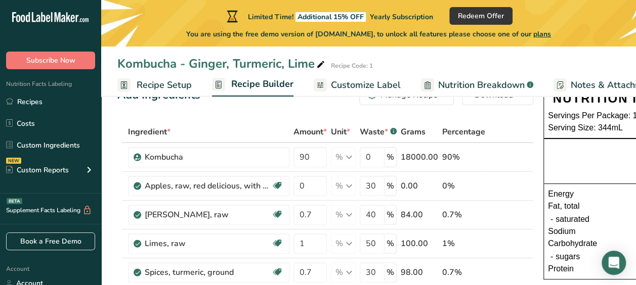
click at [157, 82] on span "Recipe Setup" at bounding box center [164, 85] width 55 height 14
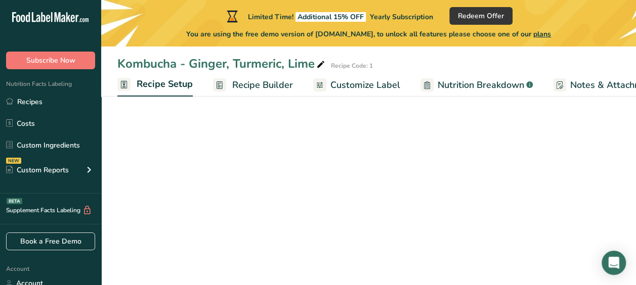
scroll to position [0, 4]
select select "22"
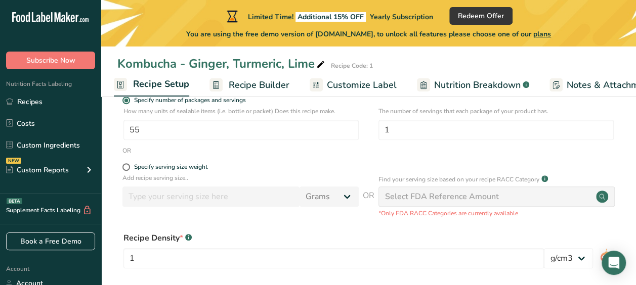
scroll to position [133, 0]
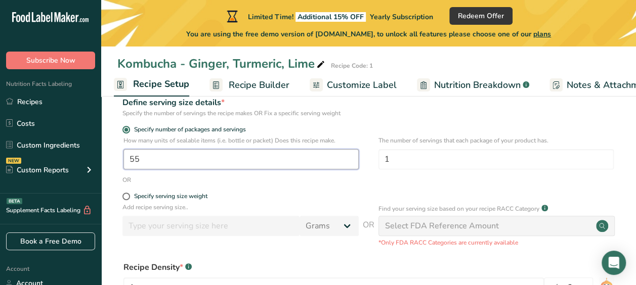
click at [155, 158] on input "55" at bounding box center [241, 159] width 235 height 20
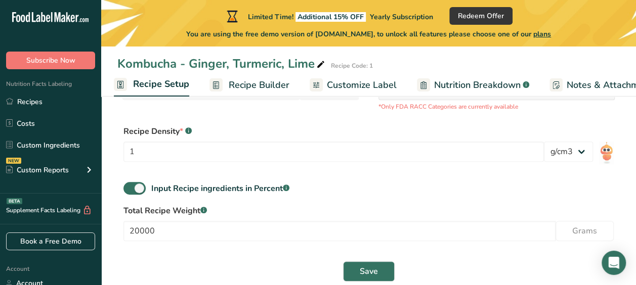
scroll to position [288, 0]
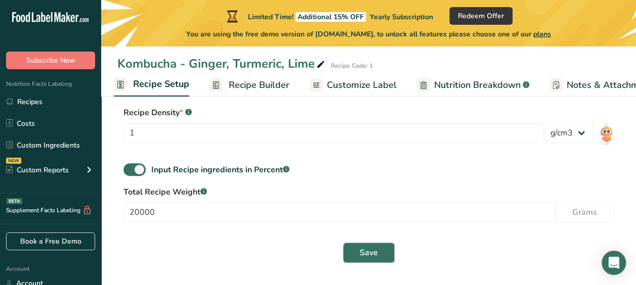
type input "56.5"
click at [372, 261] on button "Save" at bounding box center [369, 253] width 52 height 20
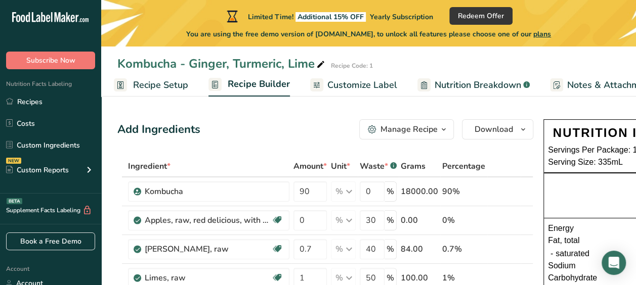
click at [137, 84] on span "Recipe Setup" at bounding box center [160, 85] width 55 height 14
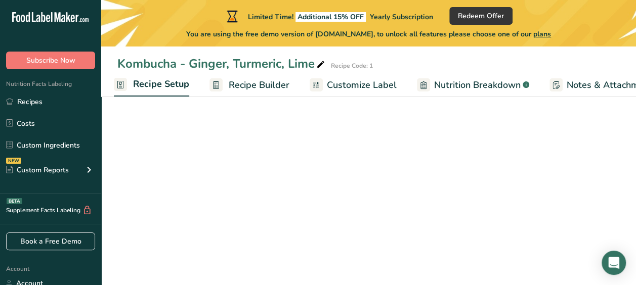
select select "22"
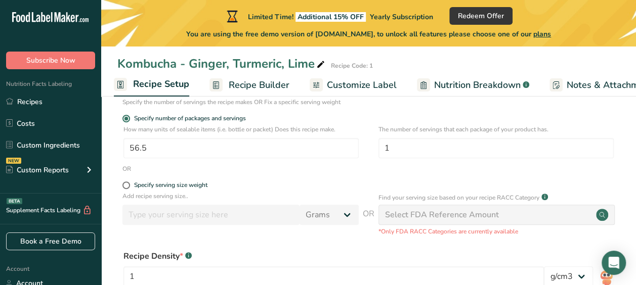
scroll to position [146, 0]
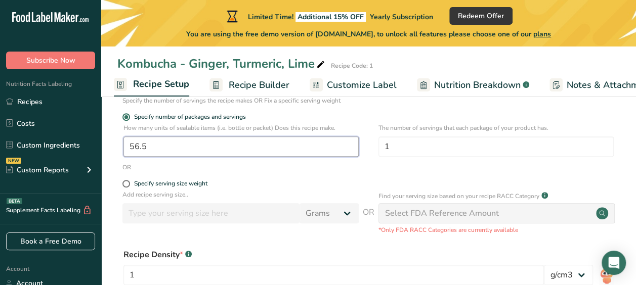
click at [162, 151] on input "56.5" at bounding box center [241, 147] width 235 height 20
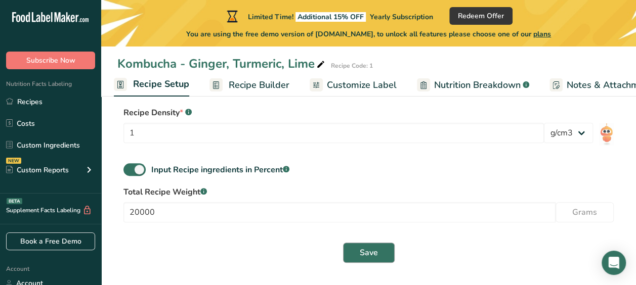
type input "57"
click at [360, 261] on button "Save" at bounding box center [369, 253] width 52 height 20
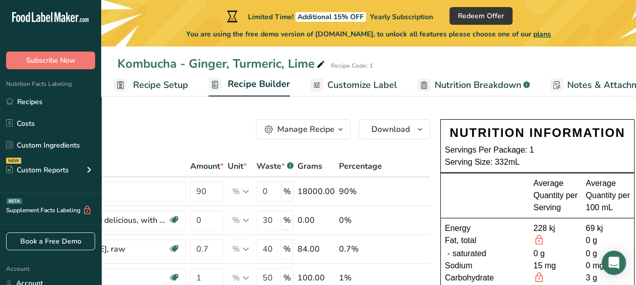
click at [169, 89] on span "Recipe Setup" at bounding box center [160, 85] width 55 height 14
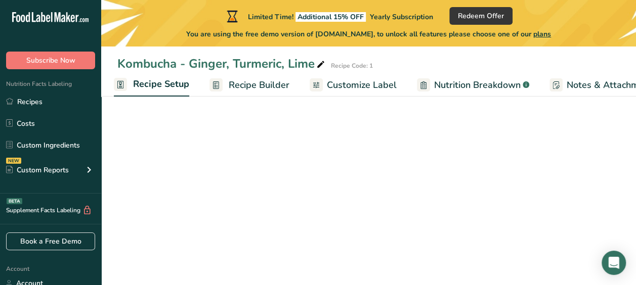
select select "22"
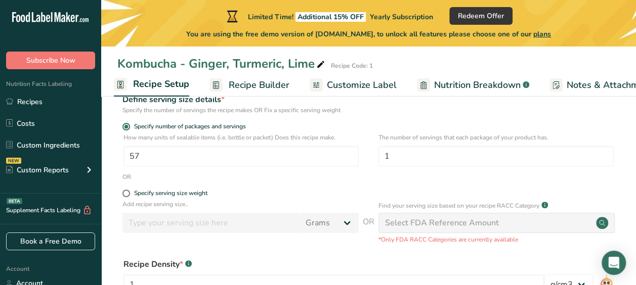
scroll to position [137, 0]
click at [159, 154] on input "57" at bounding box center [241, 156] width 235 height 20
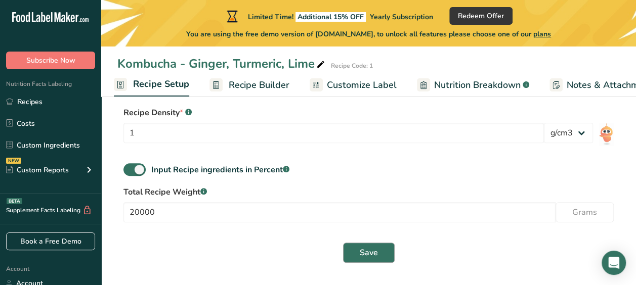
type input "57.5"
click at [366, 255] on span "Save" at bounding box center [369, 253] width 18 height 12
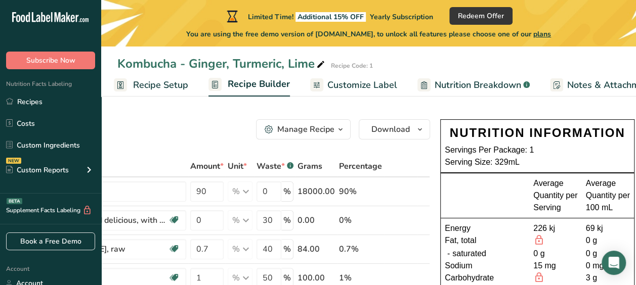
click at [163, 80] on span "Recipe Setup" at bounding box center [160, 85] width 55 height 14
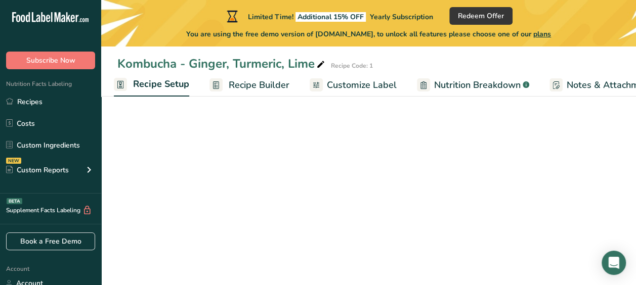
select select "22"
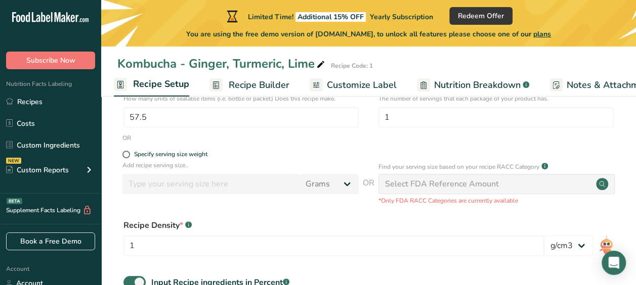
scroll to position [176, 0]
click at [152, 116] on input "57.5" at bounding box center [241, 117] width 235 height 20
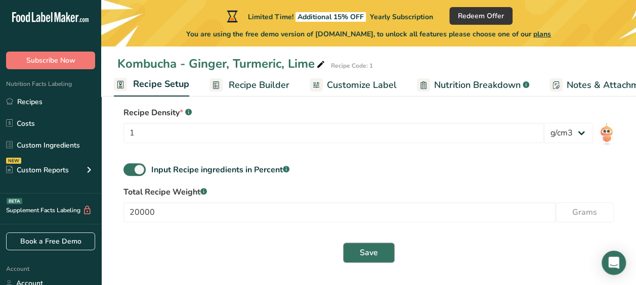
type input "57.2"
click at [357, 260] on button "Save" at bounding box center [369, 253] width 52 height 20
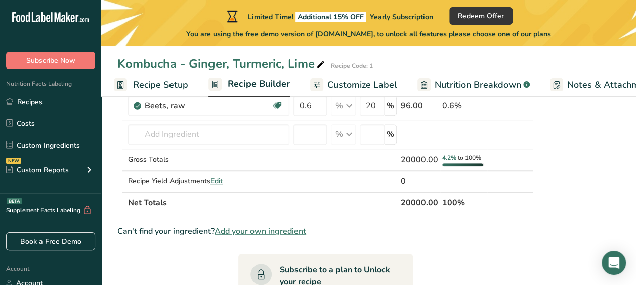
click at [256, 84] on span "Recipe Builder" at bounding box center [259, 84] width 62 height 14
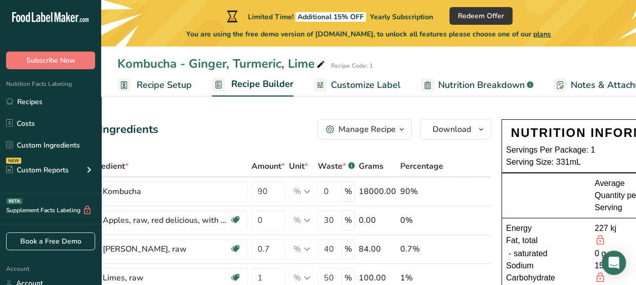
click at [161, 85] on span "Recipe Setup" at bounding box center [164, 85] width 55 height 14
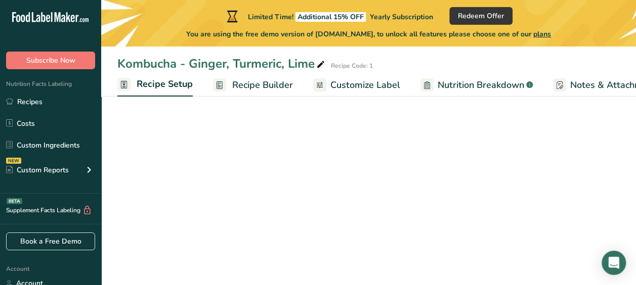
scroll to position [0, 4]
select select "22"
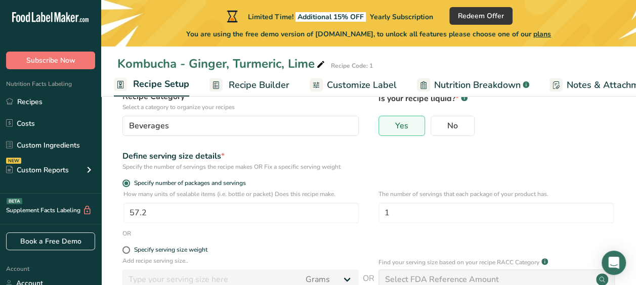
scroll to position [85, 0]
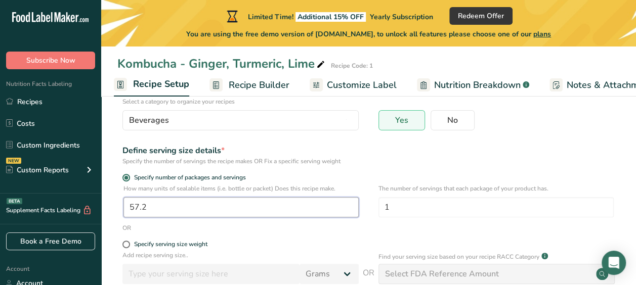
click at [152, 206] on input "57.2" at bounding box center [241, 207] width 235 height 20
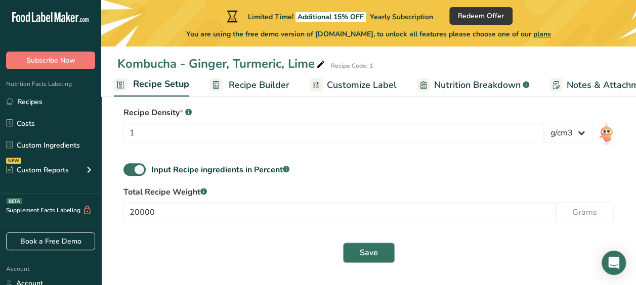
type input "57.3"
click at [365, 253] on span "Save" at bounding box center [369, 253] width 18 height 12
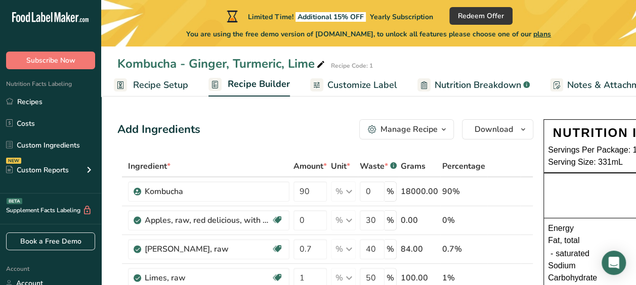
click at [159, 88] on span "Recipe Setup" at bounding box center [160, 85] width 55 height 14
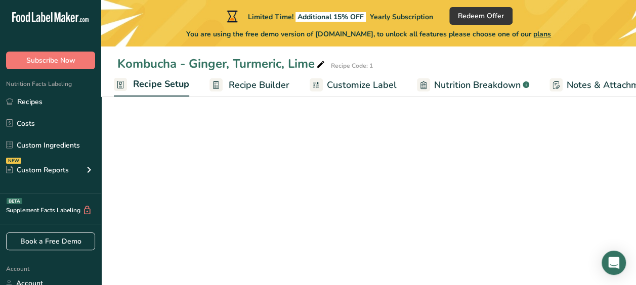
select select "22"
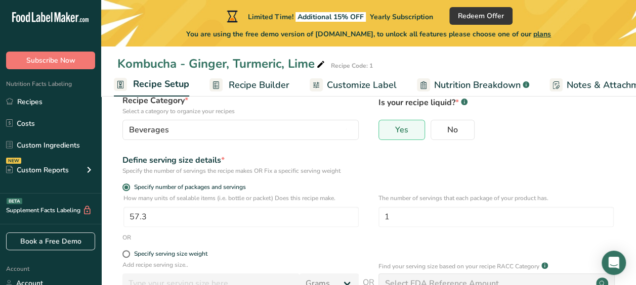
scroll to position [80, 0]
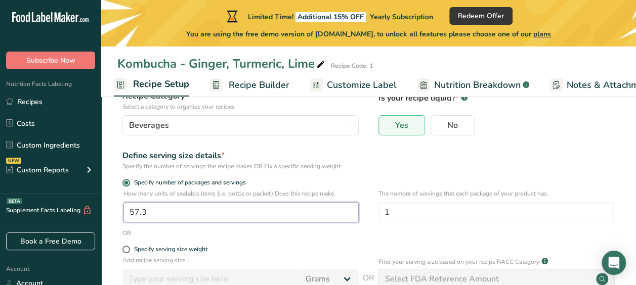
click at [166, 210] on input "57.3" at bounding box center [241, 212] width 235 height 20
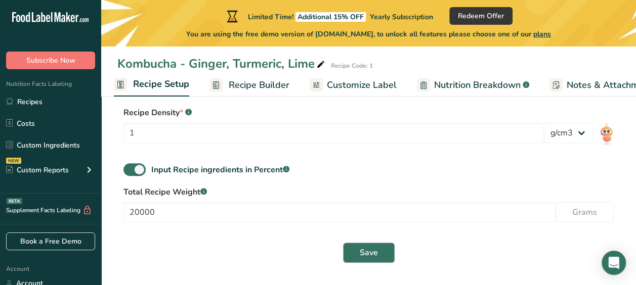
type input "57.4"
click at [383, 256] on button "Save" at bounding box center [369, 253] width 52 height 20
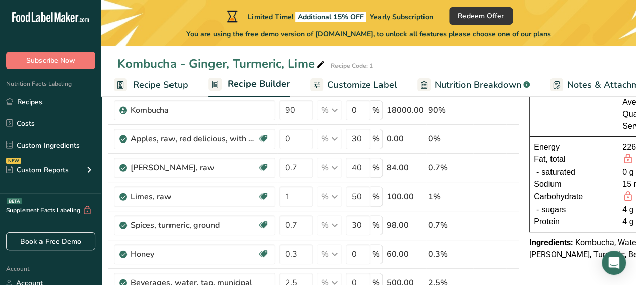
scroll to position [0, 13]
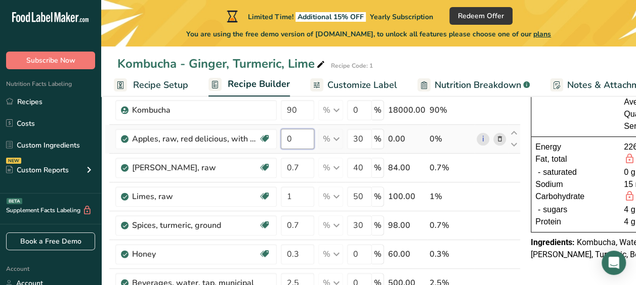
click at [308, 137] on input "0" at bounding box center [297, 139] width 33 height 20
type input "3"
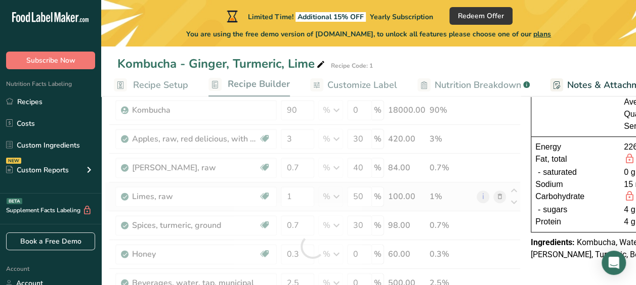
click at [486, 199] on div "Ingredient * Amount * Unit * Waste * .a-a{fill:#347362;}.b-a{fill:#fff;} Grams …" at bounding box center [313, 247] width 416 height 346
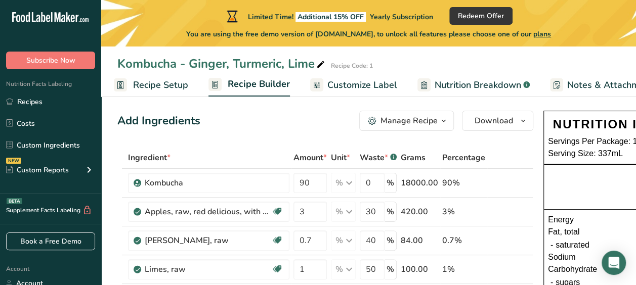
scroll to position [0, 103]
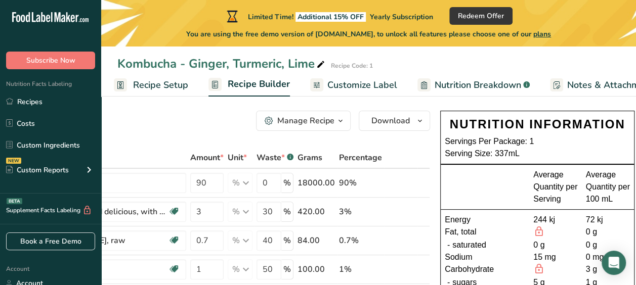
click at [141, 85] on span "Recipe Setup" at bounding box center [160, 85] width 55 height 14
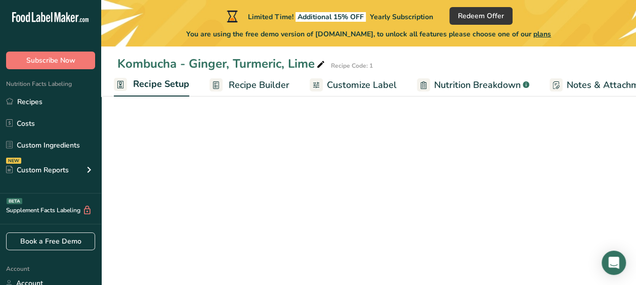
select select "22"
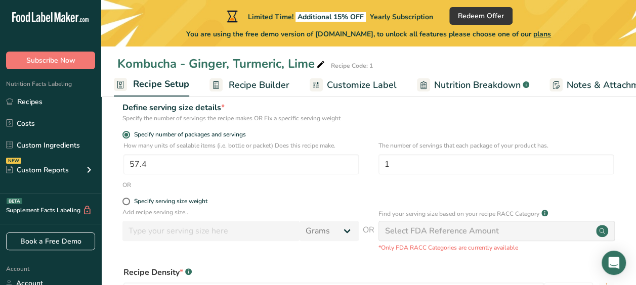
scroll to position [129, 0]
click at [180, 162] on input "57.4" at bounding box center [241, 164] width 235 height 20
type input "57"
click at [211, 192] on form "Recipe name * Kombucha - Ginger, Turmeric, Lime Recipe code .a-a{fill:#347362;}…" at bounding box center [368, 210] width 503 height 438
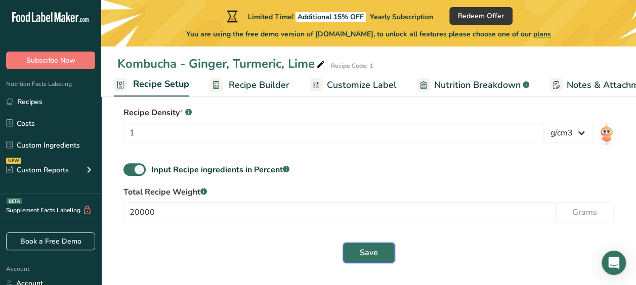
click at [364, 260] on button "Save" at bounding box center [369, 253] width 52 height 20
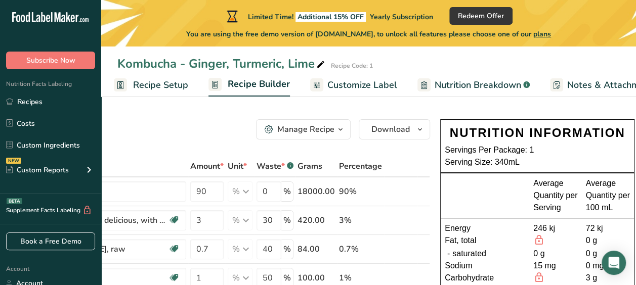
click at [145, 87] on span "Recipe Setup" at bounding box center [160, 85] width 55 height 14
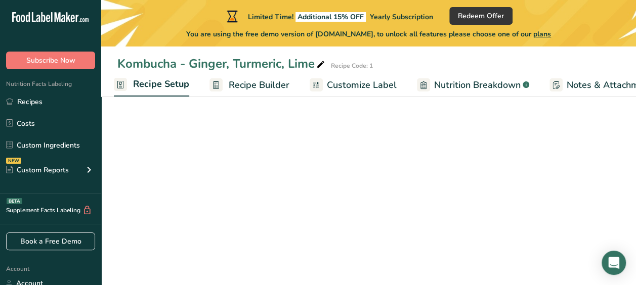
select select "22"
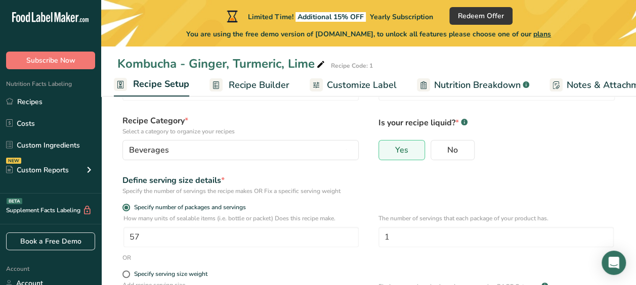
scroll to position [58, 0]
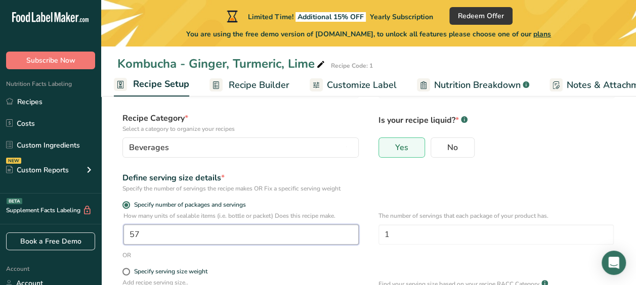
click at [154, 238] on input "57" at bounding box center [241, 235] width 235 height 20
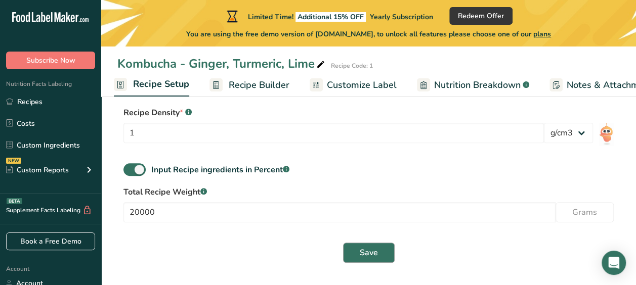
type input "58"
click at [367, 250] on span "Save" at bounding box center [369, 253] width 18 height 12
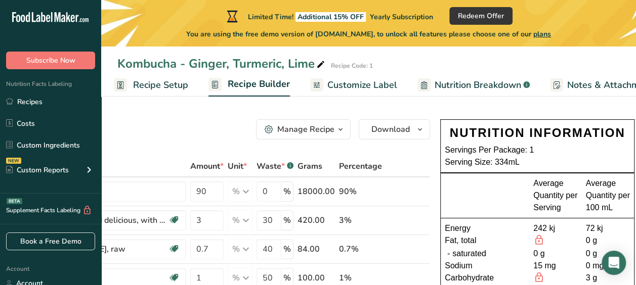
click at [150, 86] on span "Recipe Setup" at bounding box center [160, 85] width 55 height 14
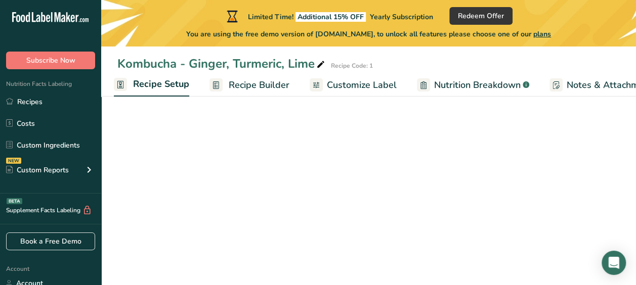
select select "22"
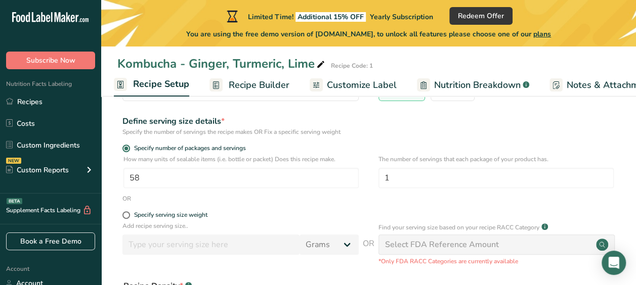
scroll to position [105, 0]
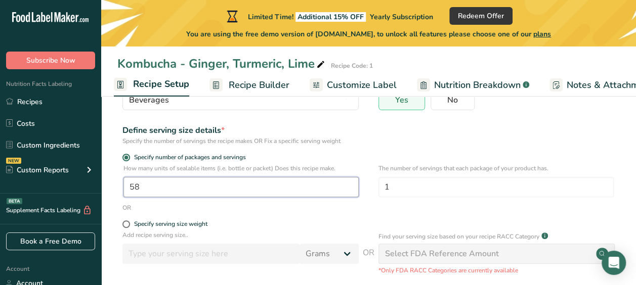
click at [166, 191] on input "58" at bounding box center [241, 187] width 235 height 20
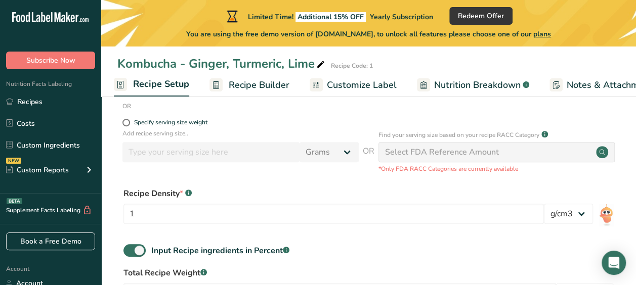
scroll to position [288, 0]
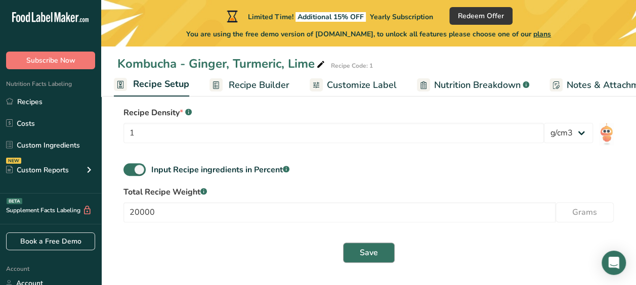
type input "59"
click at [348, 259] on button "Save" at bounding box center [369, 253] width 52 height 20
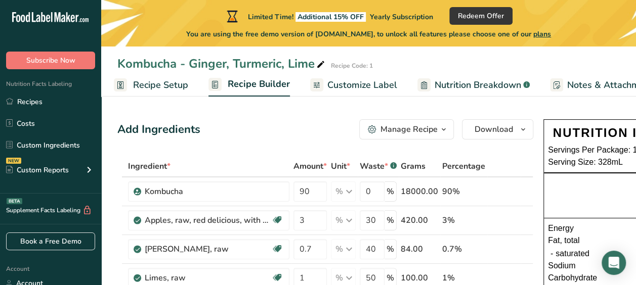
click at [153, 89] on span "Recipe Setup" at bounding box center [160, 85] width 55 height 14
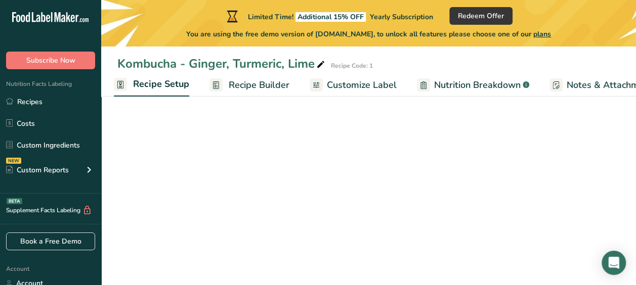
select select "22"
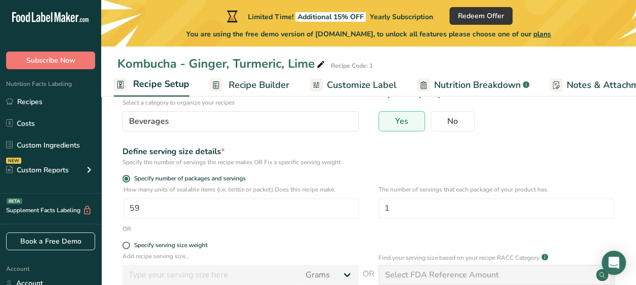
scroll to position [94, 0]
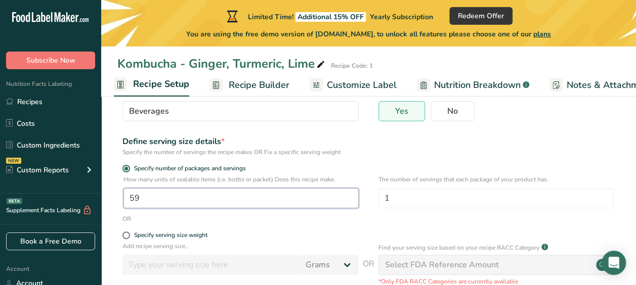
click at [153, 196] on input "59" at bounding box center [241, 198] width 235 height 20
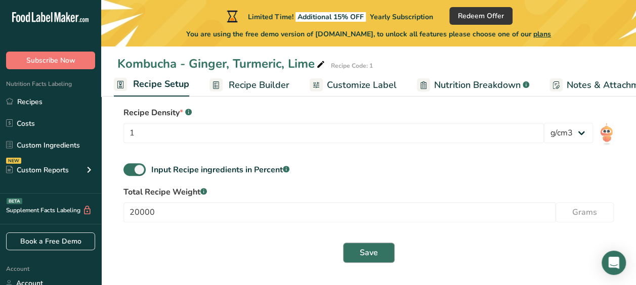
type input "58.5"
click at [358, 253] on button "Save" at bounding box center [369, 253] width 52 height 20
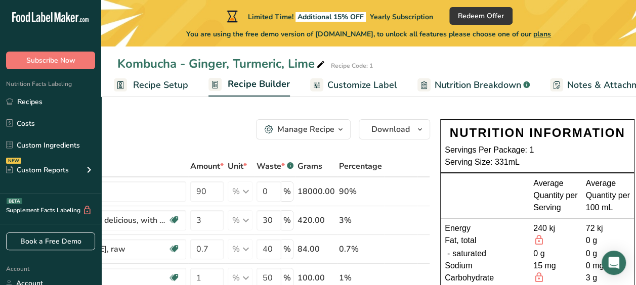
click at [168, 77] on link "Recipe Setup" at bounding box center [151, 85] width 74 height 23
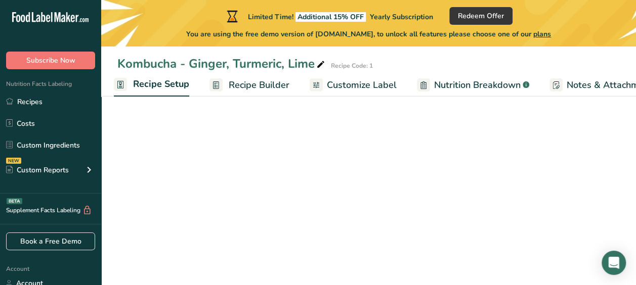
select select "22"
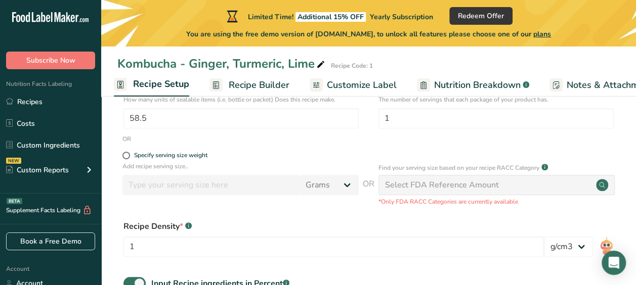
scroll to position [163, 0]
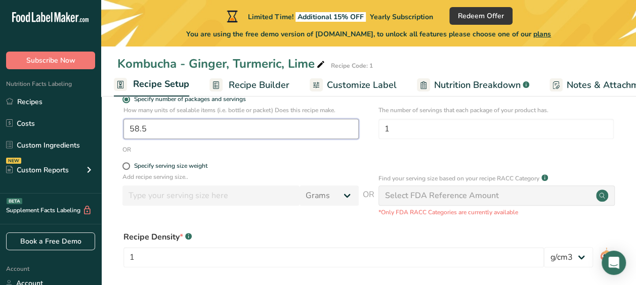
click at [150, 128] on input "58.5" at bounding box center [241, 129] width 235 height 20
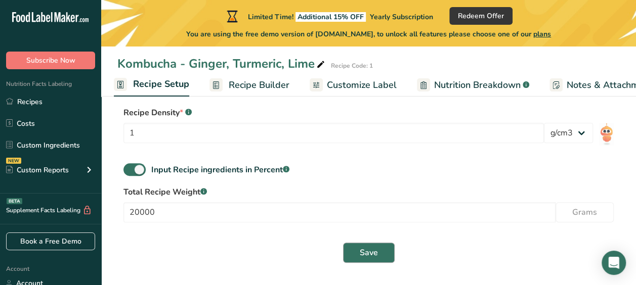
type input "58.6"
click at [380, 244] on button "Save" at bounding box center [369, 253] width 52 height 20
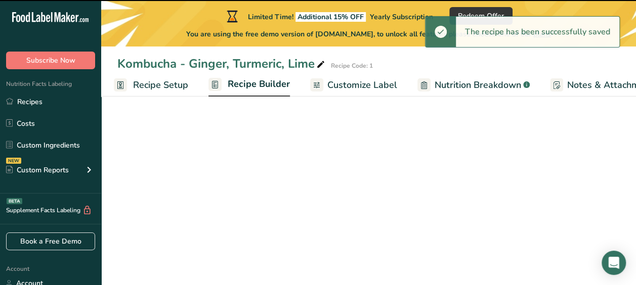
click at [259, 88] on span "Recipe Builder" at bounding box center [259, 84] width 62 height 14
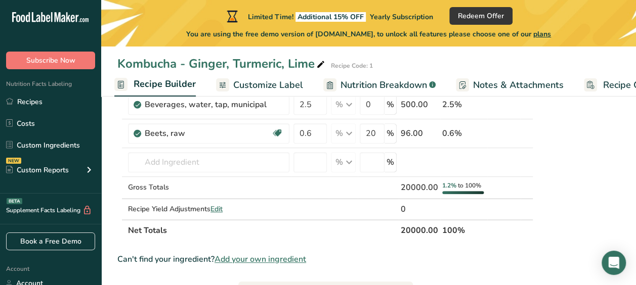
scroll to position [258, 0]
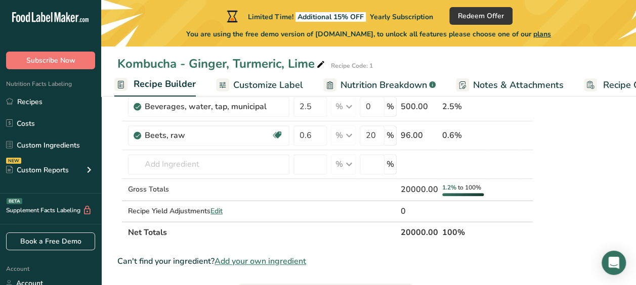
click at [368, 78] on span "Nutrition Breakdown" at bounding box center [384, 85] width 87 height 14
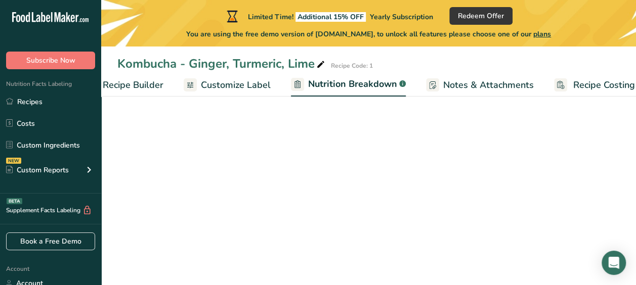
select select "Calories"
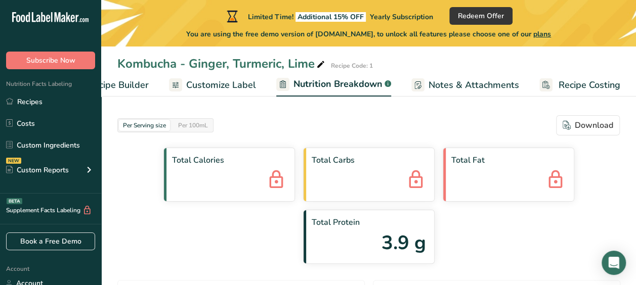
click at [225, 82] on span "Customize Label" at bounding box center [221, 85] width 70 height 14
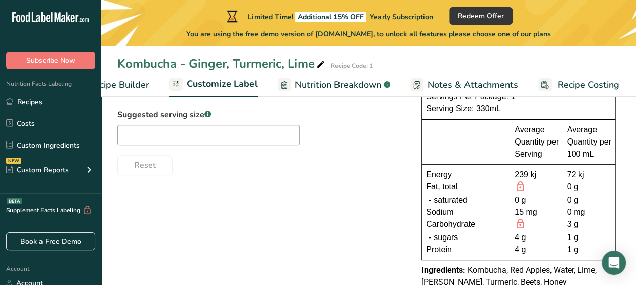
scroll to position [148, 0]
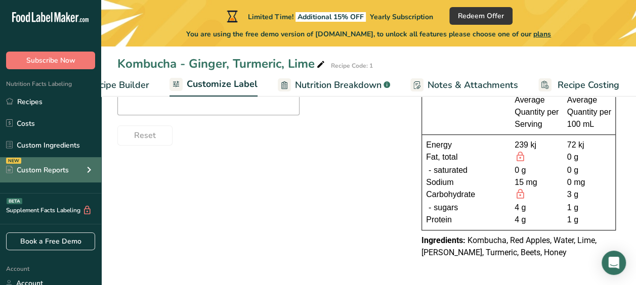
click at [72, 166] on div "NEW Custom Reports" at bounding box center [50, 169] width 101 height 25
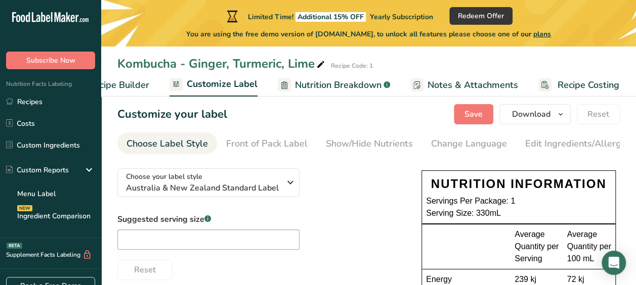
scroll to position [0, 0]
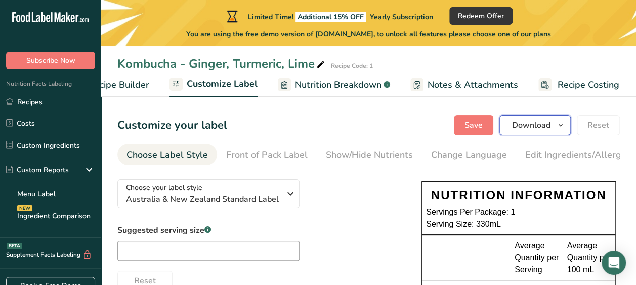
click at [565, 131] on icon "button" at bounding box center [561, 125] width 8 height 13
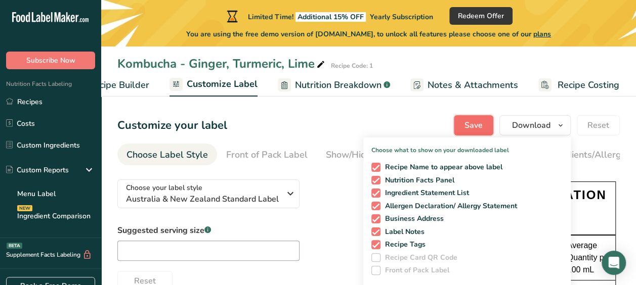
click at [474, 131] on span "Save" at bounding box center [474, 125] width 18 height 12
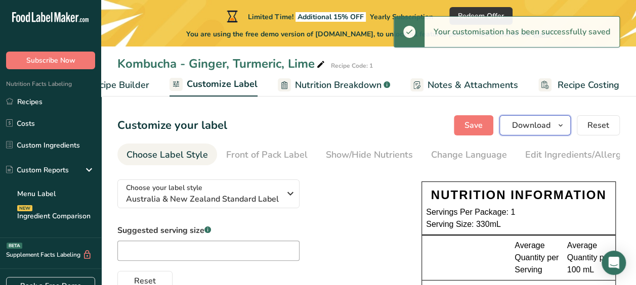
click at [550, 127] on span "Download" at bounding box center [531, 125] width 38 height 12
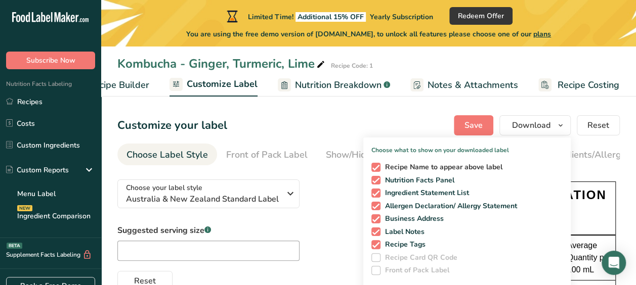
click at [379, 167] on span at bounding box center [376, 167] width 9 height 9
click at [378, 167] on input "Recipe Name to appear above label" at bounding box center [375, 167] width 7 height 7
click at [379, 167] on span at bounding box center [376, 167] width 9 height 9
click at [378, 167] on input "Recipe Name to appear above label" at bounding box center [375, 167] width 7 height 7
checkbox input "true"
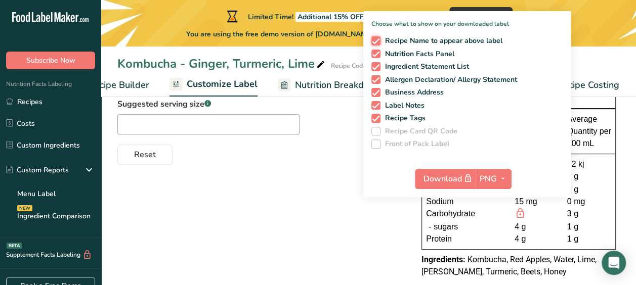
scroll to position [148, 0]
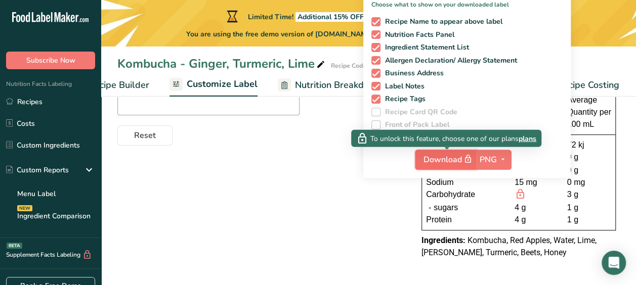
click at [442, 159] on span "Download" at bounding box center [449, 159] width 51 height 13
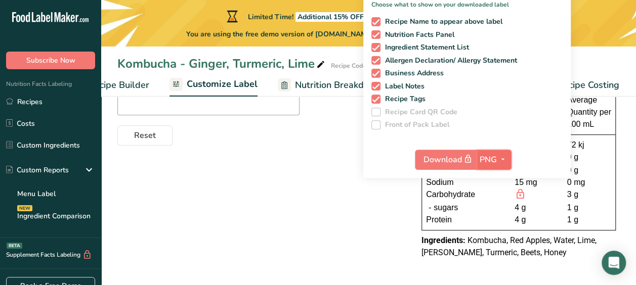
click at [496, 158] on span "PNG" at bounding box center [488, 160] width 17 height 12
click at [498, 176] on link "PNG" at bounding box center [495, 180] width 32 height 17
click at [486, 161] on span "PNG" at bounding box center [488, 160] width 17 height 12
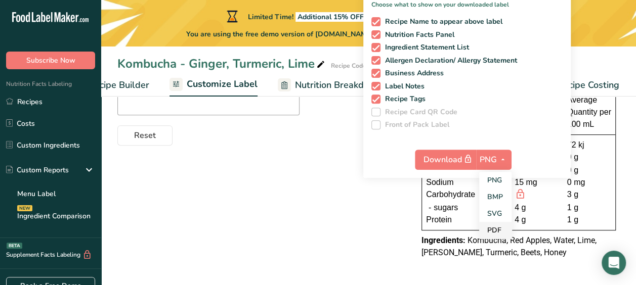
click at [488, 229] on link "PDF" at bounding box center [495, 230] width 32 height 17
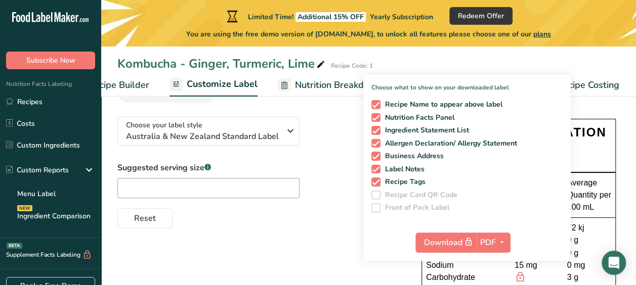
scroll to position [20, 0]
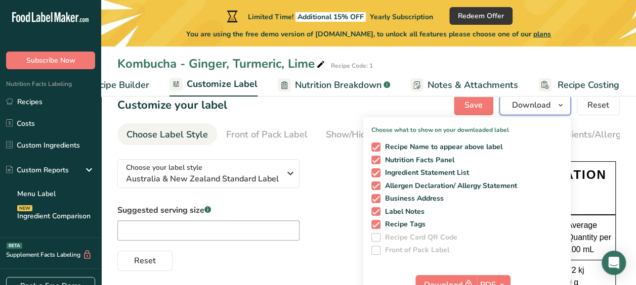
click at [539, 108] on span "Download" at bounding box center [531, 105] width 38 height 12
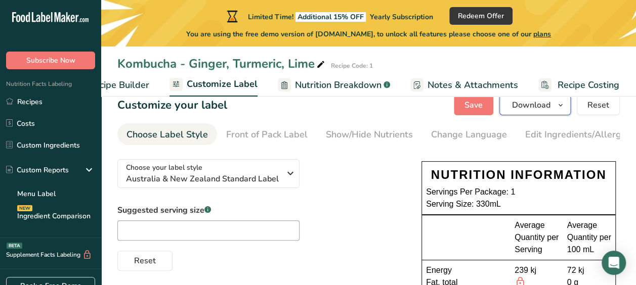
click at [539, 108] on span "Download" at bounding box center [531, 105] width 38 height 12
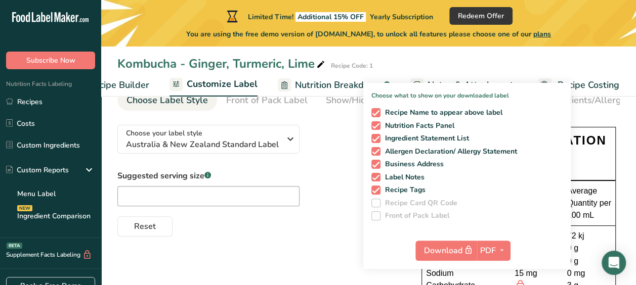
scroll to position [57, 0]
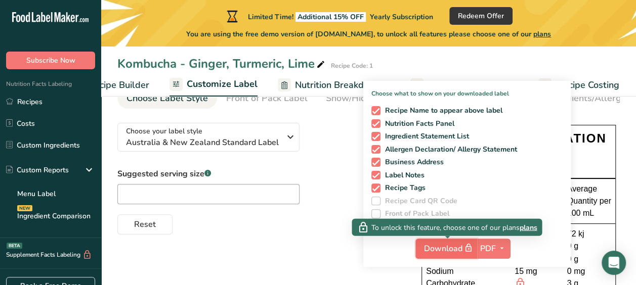
click at [442, 250] on span "Download" at bounding box center [449, 248] width 51 height 13
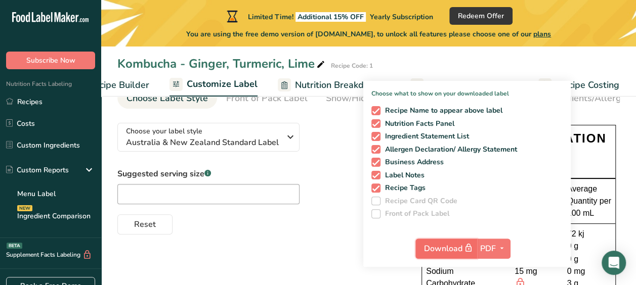
click at [442, 250] on span "Download" at bounding box center [449, 248] width 51 height 13
click at [491, 250] on span "PDF" at bounding box center [488, 249] width 16 height 12
click at [493, 266] on link "PNG" at bounding box center [494, 269] width 32 height 17
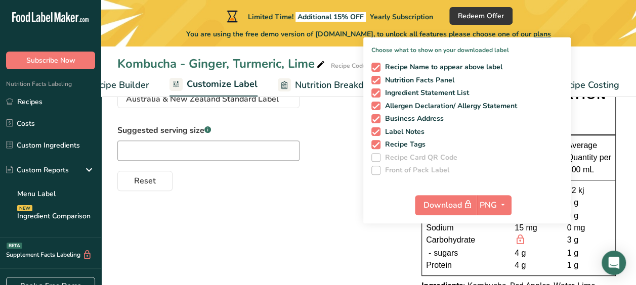
scroll to position [101, 0]
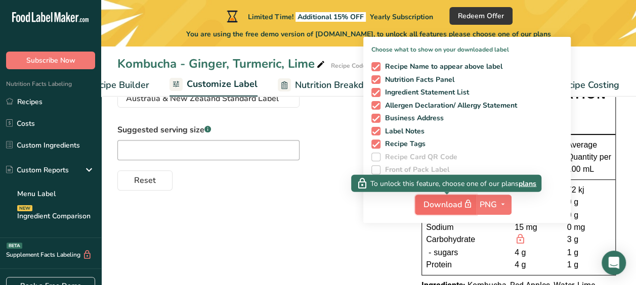
click at [449, 206] on span "Download" at bounding box center [449, 204] width 51 height 13
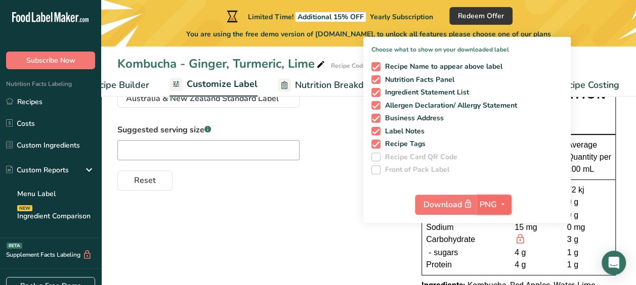
click at [505, 205] on icon "button" at bounding box center [503, 204] width 8 height 13
click at [494, 269] on link "PDF" at bounding box center [495, 275] width 32 height 17
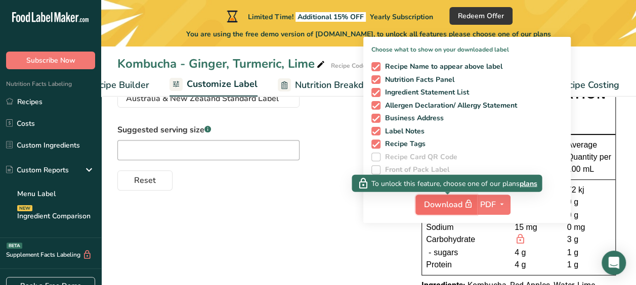
click at [461, 209] on span "Download" at bounding box center [449, 204] width 51 height 13
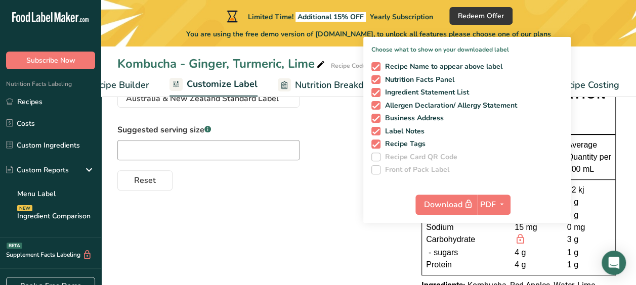
click at [333, 218] on div "Choose your label style Australia & New Zealand Standard Label USA (FDA) Standa…" at bounding box center [368, 192] width 503 height 243
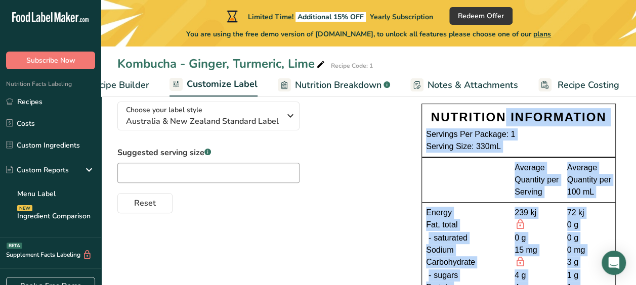
scroll to position [148, 0]
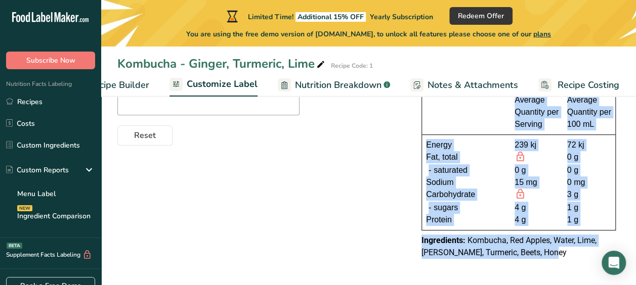
drag, startPoint x: 417, startPoint y: 107, endPoint x: 555, endPoint y: 257, distance: 203.8
click at [555, 257] on div "Choose your label style Australia & New Zealand Standard Label USA (FDA) Standa…" at bounding box center [368, 147] width 503 height 243
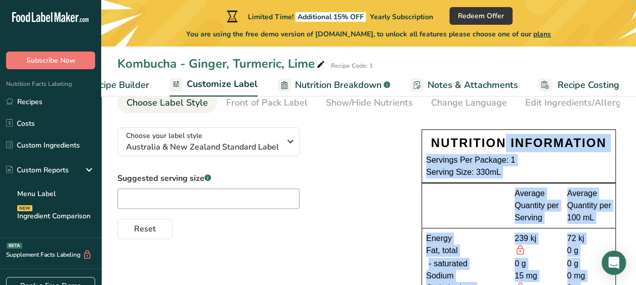
scroll to position [43, 0]
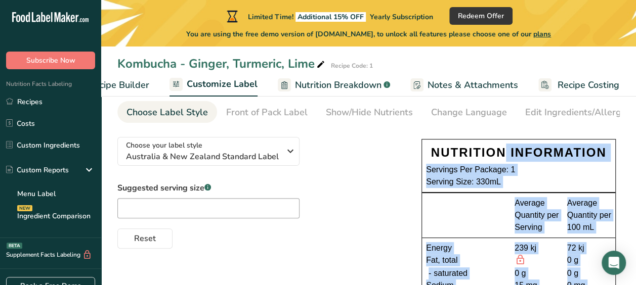
copy div "NUTRITION INFORMATION Servings Per Package: 1 Serving Size: 330mL Average Quant…"
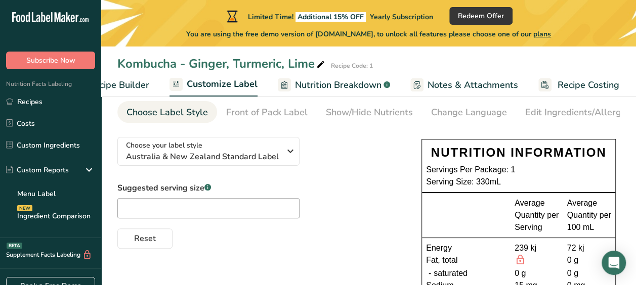
click at [353, 247] on div "Reset" at bounding box center [259, 237] width 284 height 24
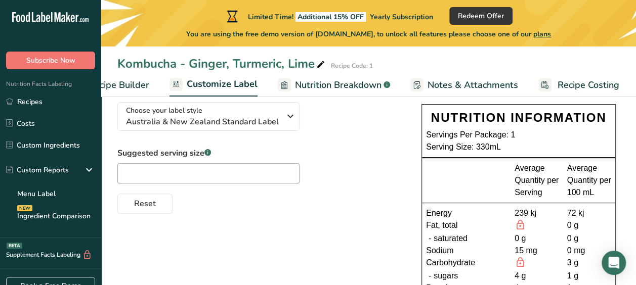
scroll to position [78, 0]
click at [404, 251] on div "Choose your label style Australia & New Zealand Standard Label USA (FDA) Standa…" at bounding box center [368, 215] width 503 height 243
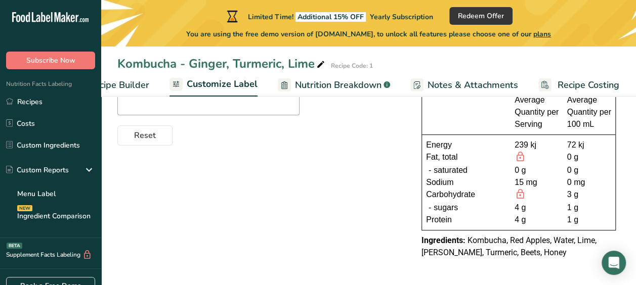
scroll to position [148, 0]
click at [344, 87] on span "Nutrition Breakdown" at bounding box center [338, 85] width 87 height 14
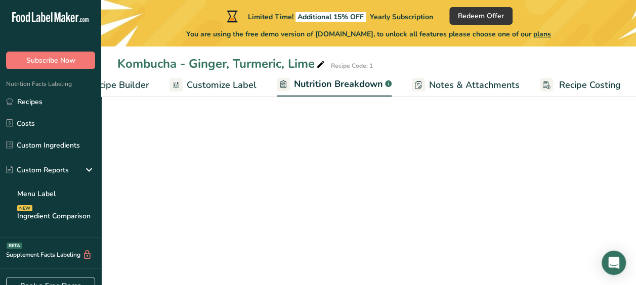
scroll to position [0, 143]
select select "Calories"
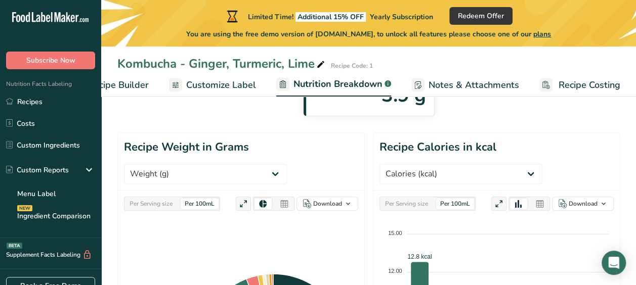
click at [464, 90] on span "Notes & Attachments" at bounding box center [474, 85] width 91 height 14
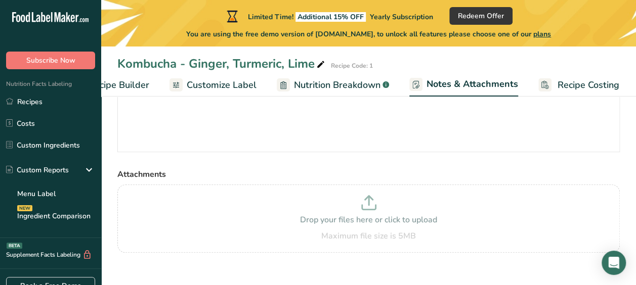
scroll to position [157, 0]
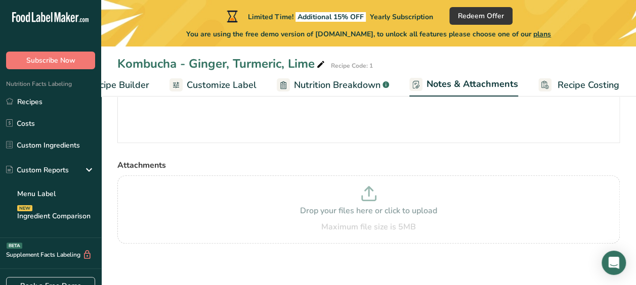
click at [580, 89] on span "Recipe Costing" at bounding box center [589, 85] width 62 height 14
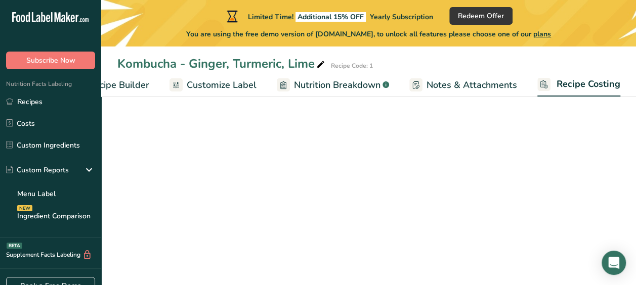
scroll to position [0, 142]
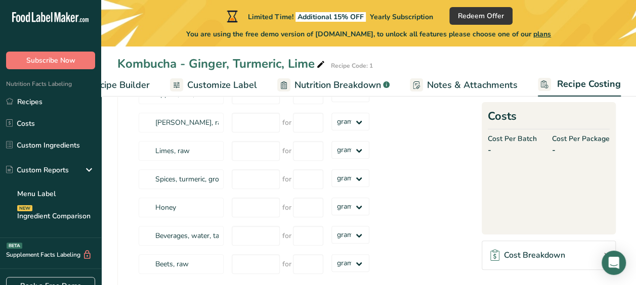
click at [473, 87] on span "Notes & Attachments" at bounding box center [472, 85] width 91 height 14
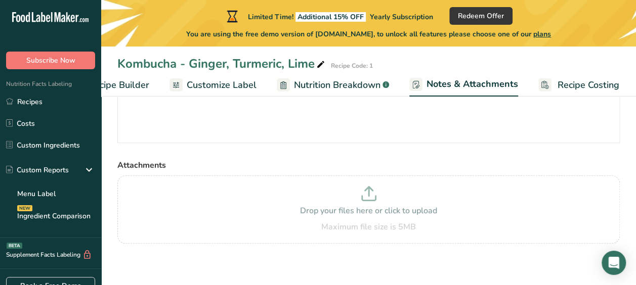
click at [328, 86] on span "Nutrition Breakdown" at bounding box center [337, 85] width 87 height 14
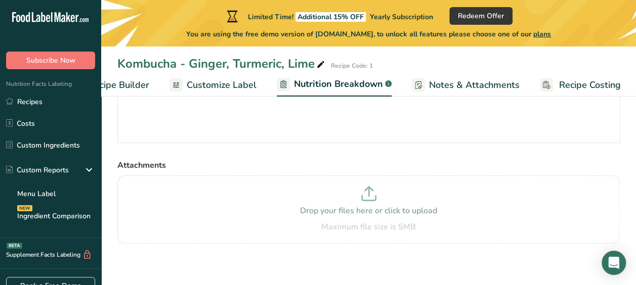
select select "Calories"
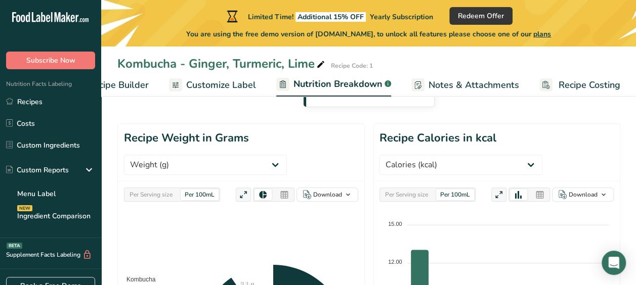
click at [231, 89] on span "Customize Label" at bounding box center [221, 85] width 70 height 14
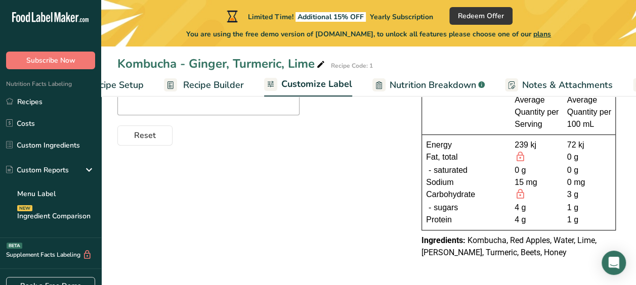
scroll to position [0, 25]
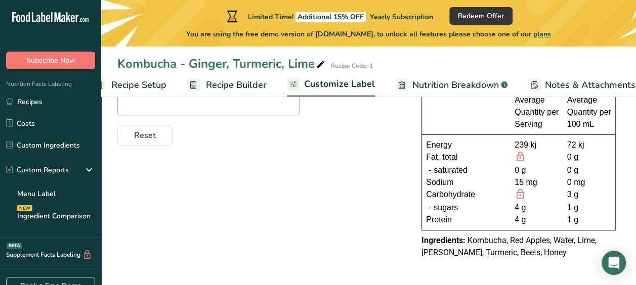
click at [102, 84] on rect at bounding box center [98, 84] width 13 height 13
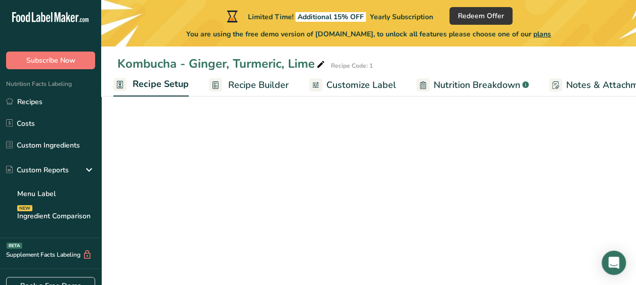
scroll to position [0, 4]
select select "22"
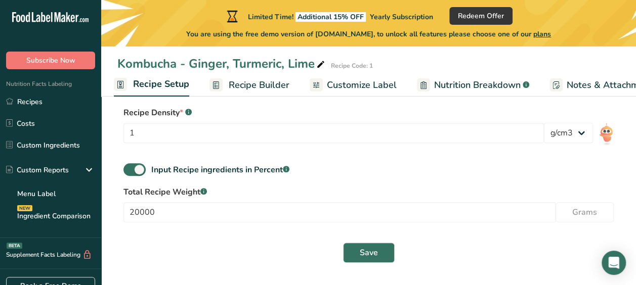
scroll to position [112, 0]
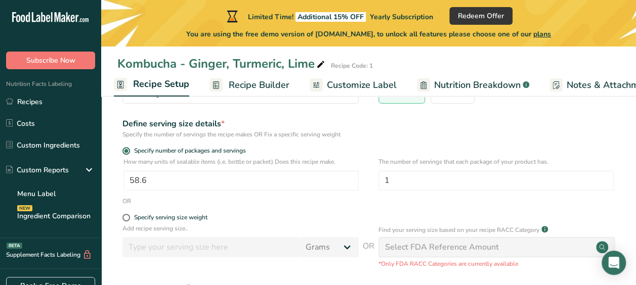
drag, startPoint x: 615, startPoint y: 1, endPoint x: 597, endPoint y: -39, distance: 44.4
click at [597, 0] on html ".a-20{fill:#fff;} Subscribe Now Nutrition Facts Labeling Recipes Costs Custom I…" at bounding box center [318, 174] width 636 height 573
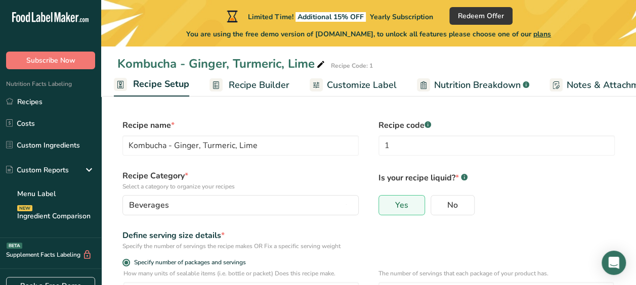
copy main "Kombucha - Ginger, Turmeric, Lime Recipe Code: 1 Recipe Setup Recipe Builder Cu…"
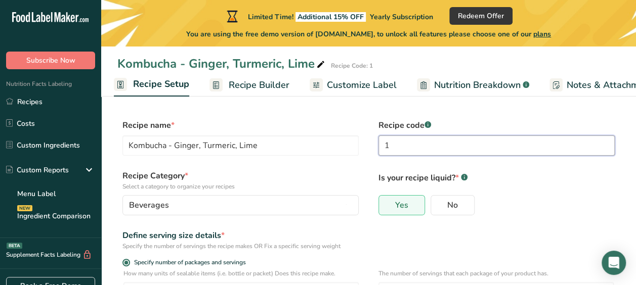
click at [580, 146] on input "1" at bounding box center [497, 146] width 236 height 20
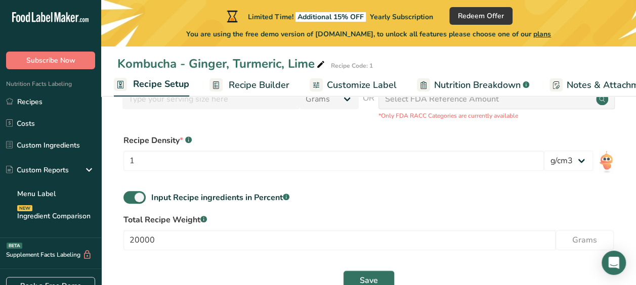
scroll to position [288, 0]
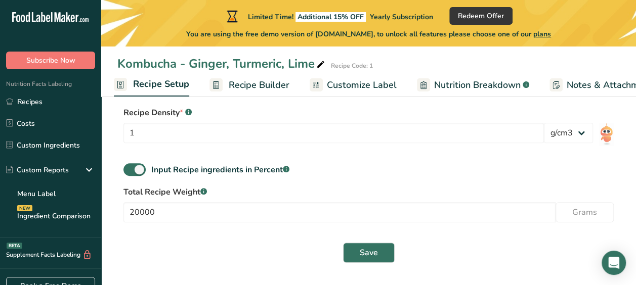
click at [248, 78] on span "Recipe Builder" at bounding box center [259, 85] width 61 height 14
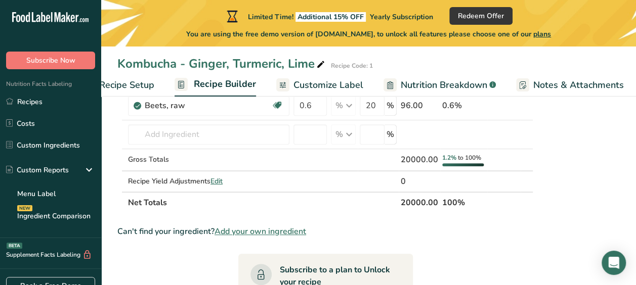
scroll to position [0, 98]
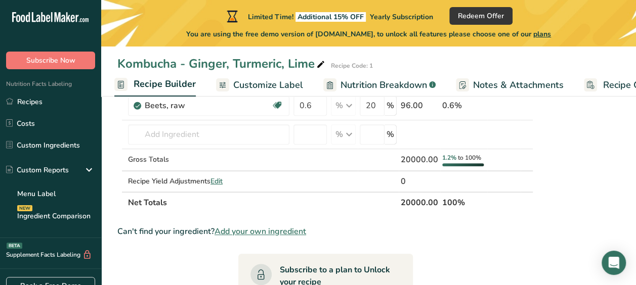
click at [269, 81] on span "Customize Label" at bounding box center [268, 85] width 70 height 14
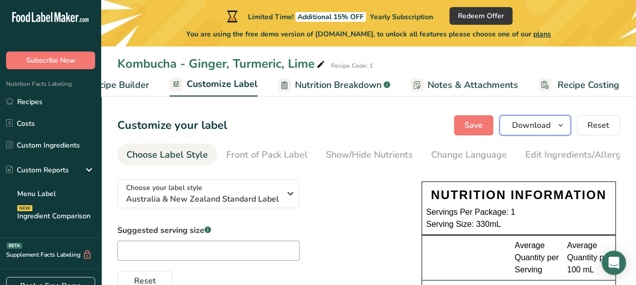
click at [533, 121] on span "Download" at bounding box center [531, 125] width 38 height 12
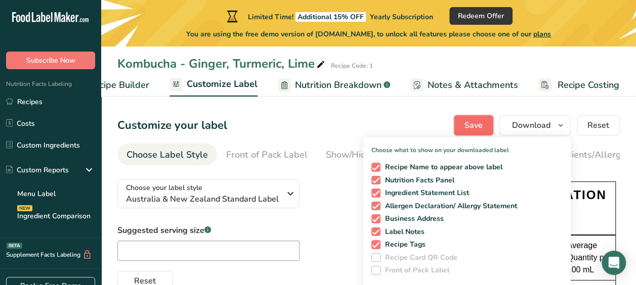
click at [480, 121] on span "Save" at bounding box center [474, 125] width 18 height 12
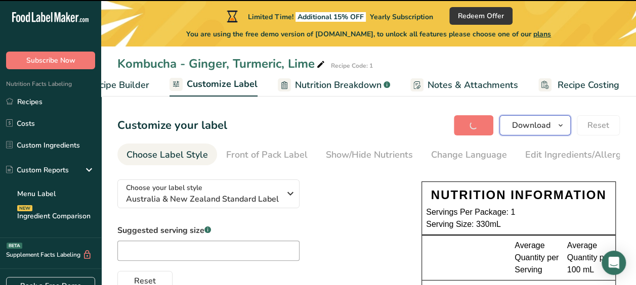
click at [557, 125] on span "button" at bounding box center [561, 125] width 12 height 12
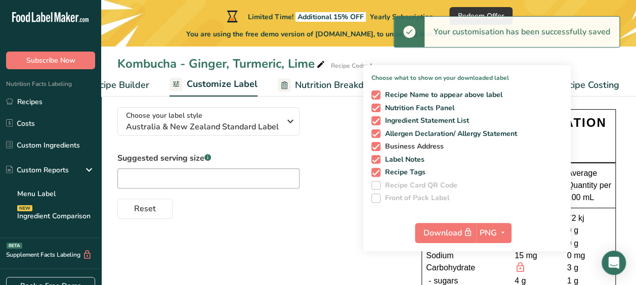
scroll to position [73, 0]
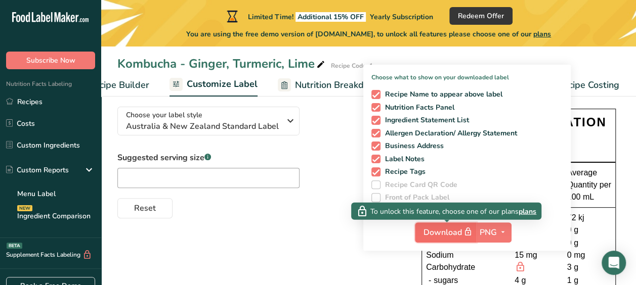
click at [457, 235] on span "Download" at bounding box center [449, 232] width 51 height 13
click at [524, 212] on span "plans" at bounding box center [528, 211] width 18 height 11
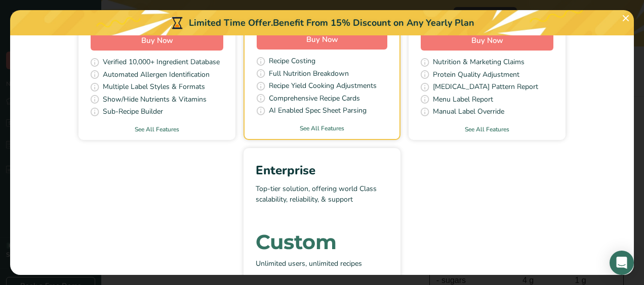
scroll to position [245, 0]
